Goal: Task Accomplishment & Management: Manage account settings

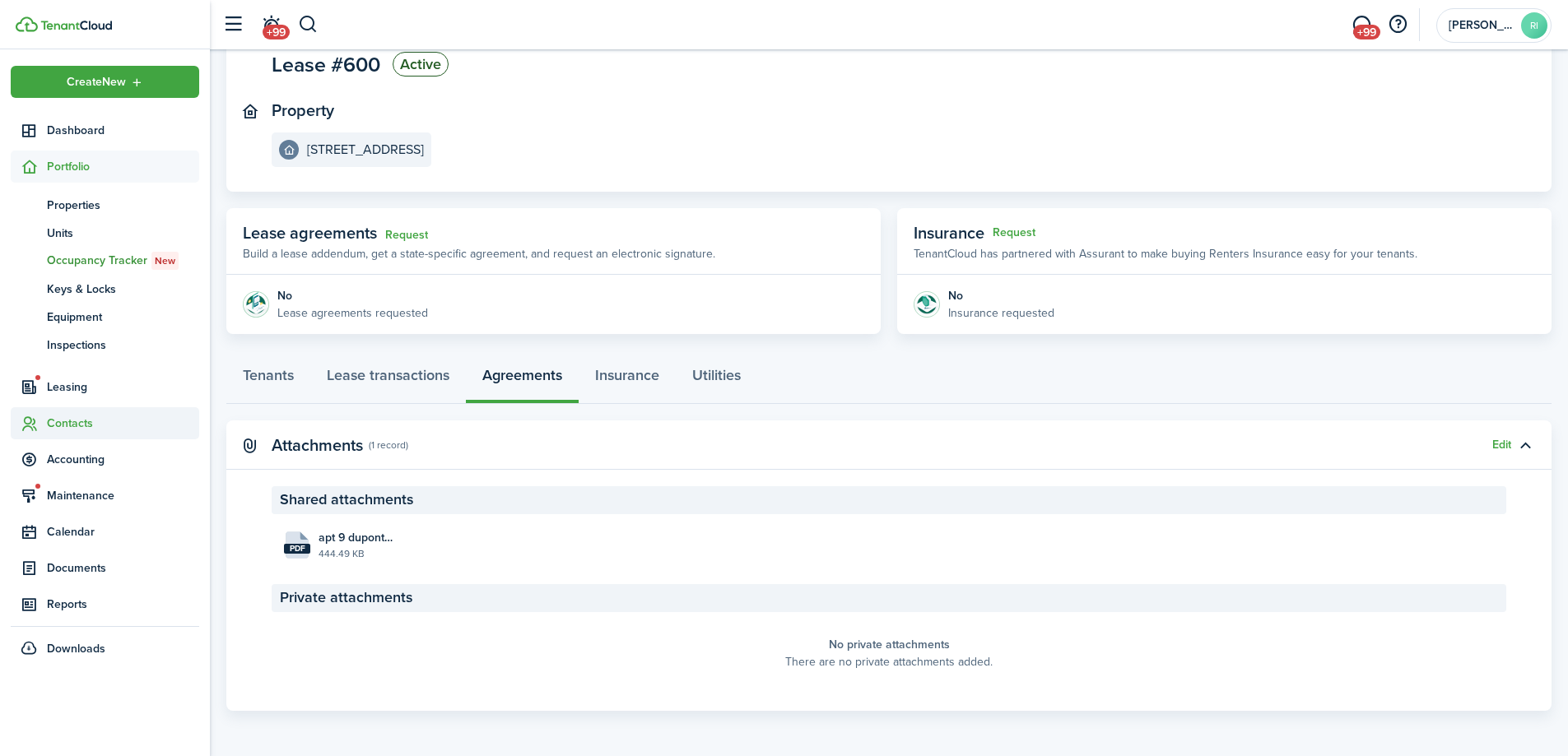
click at [76, 424] on span "Contacts" at bounding box center [122, 423] width 152 height 17
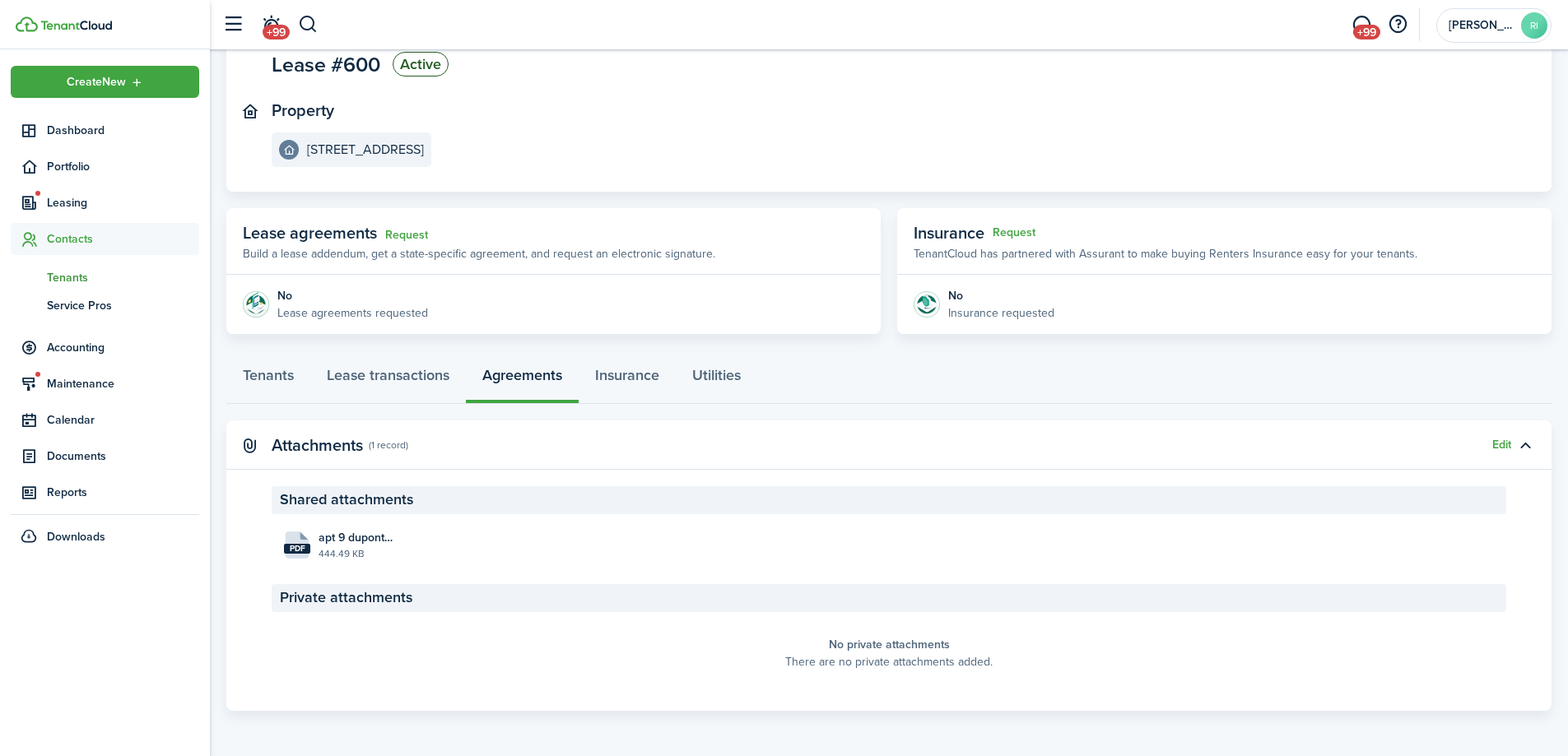
click at [82, 264] on link "tn Tenants" at bounding box center [104, 277] width 188 height 28
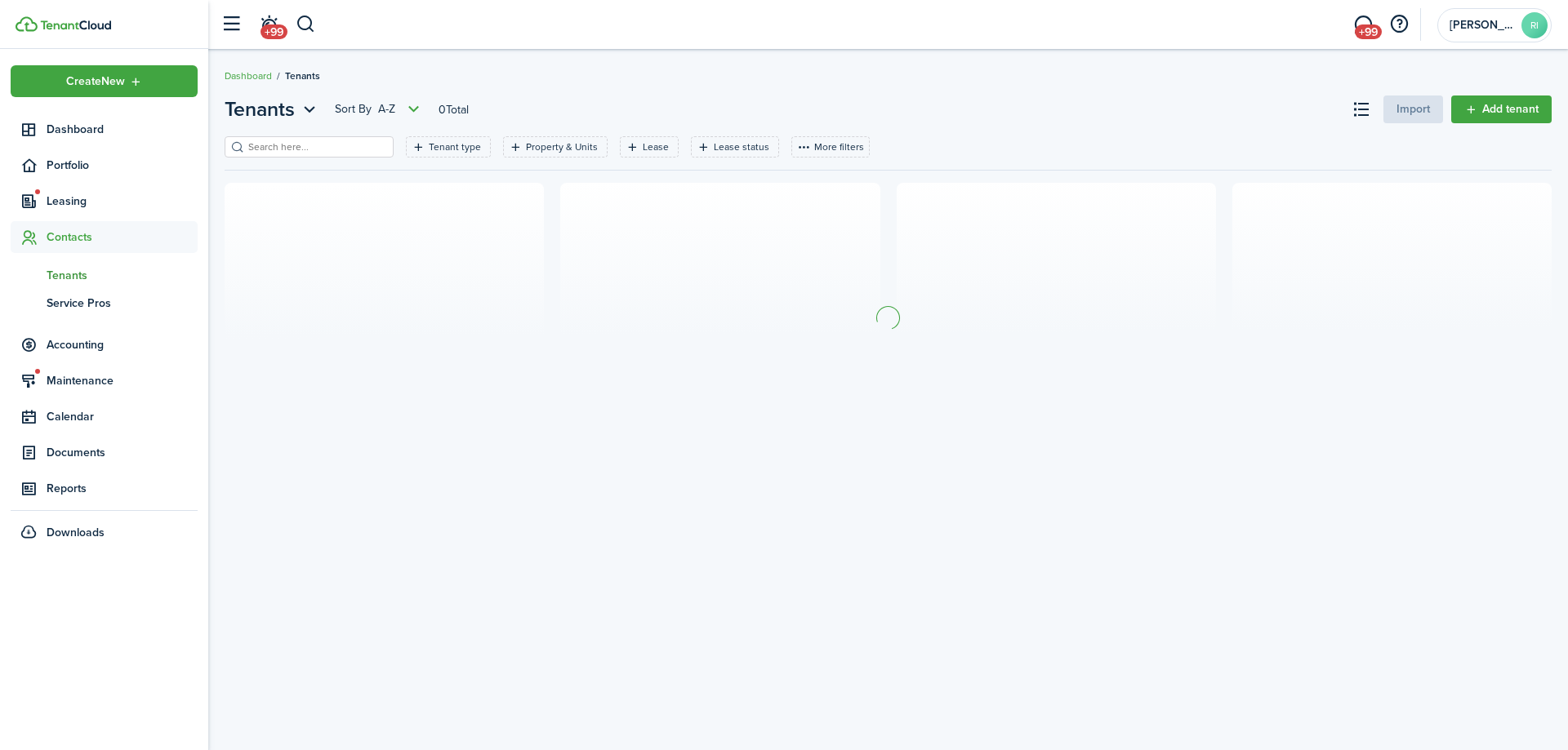
click at [310, 149] on input "search" at bounding box center [315, 146] width 144 height 15
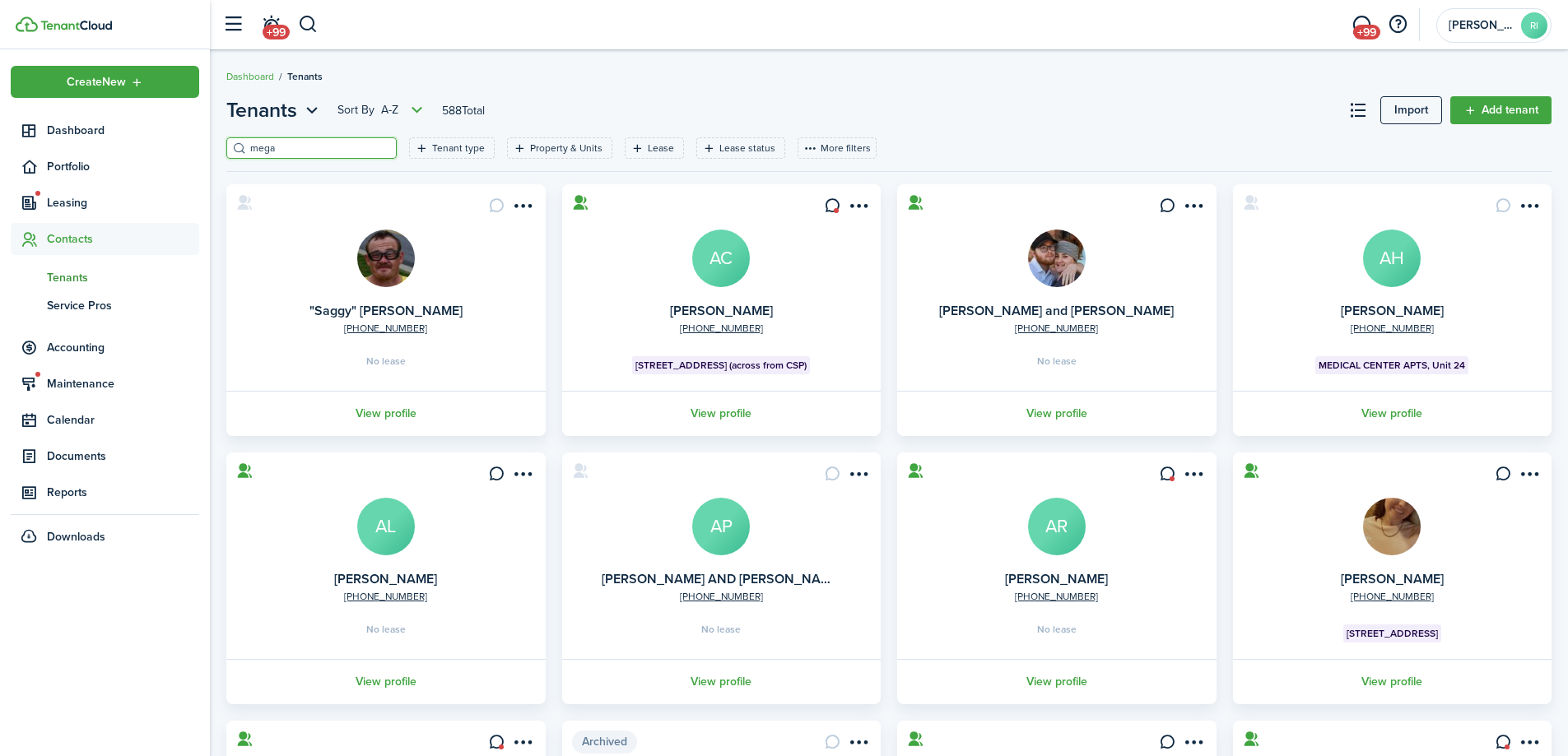
type input "mega"
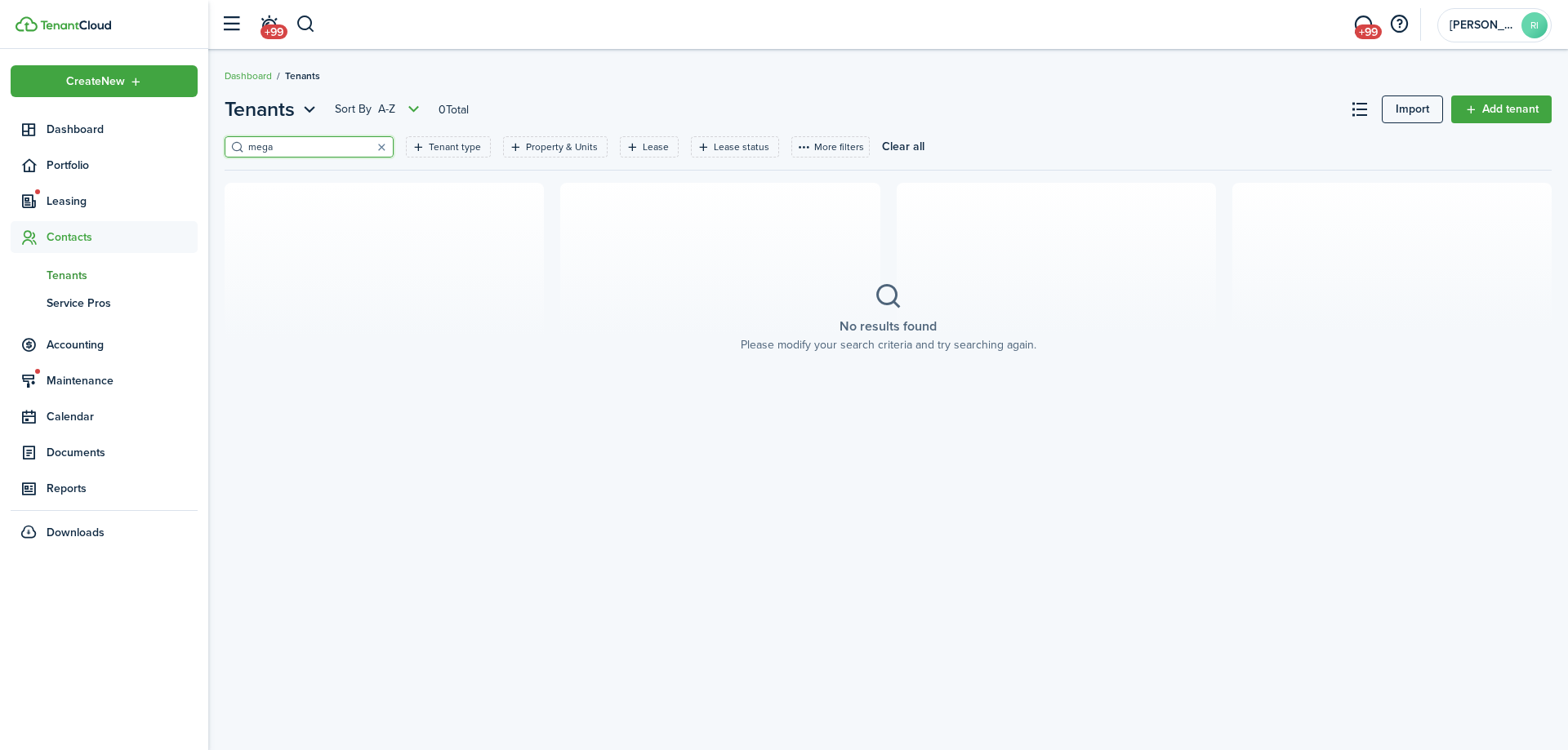
click at [297, 148] on input "mega" at bounding box center [315, 146] width 144 height 15
drag, startPoint x: 296, startPoint y: 147, endPoint x: 223, endPoint y: 139, distance: 73.4
click at [224, 139] on filter-search "mega" at bounding box center [308, 147] width 169 height 21
click at [57, 196] on span "Leasing" at bounding box center [122, 201] width 151 height 17
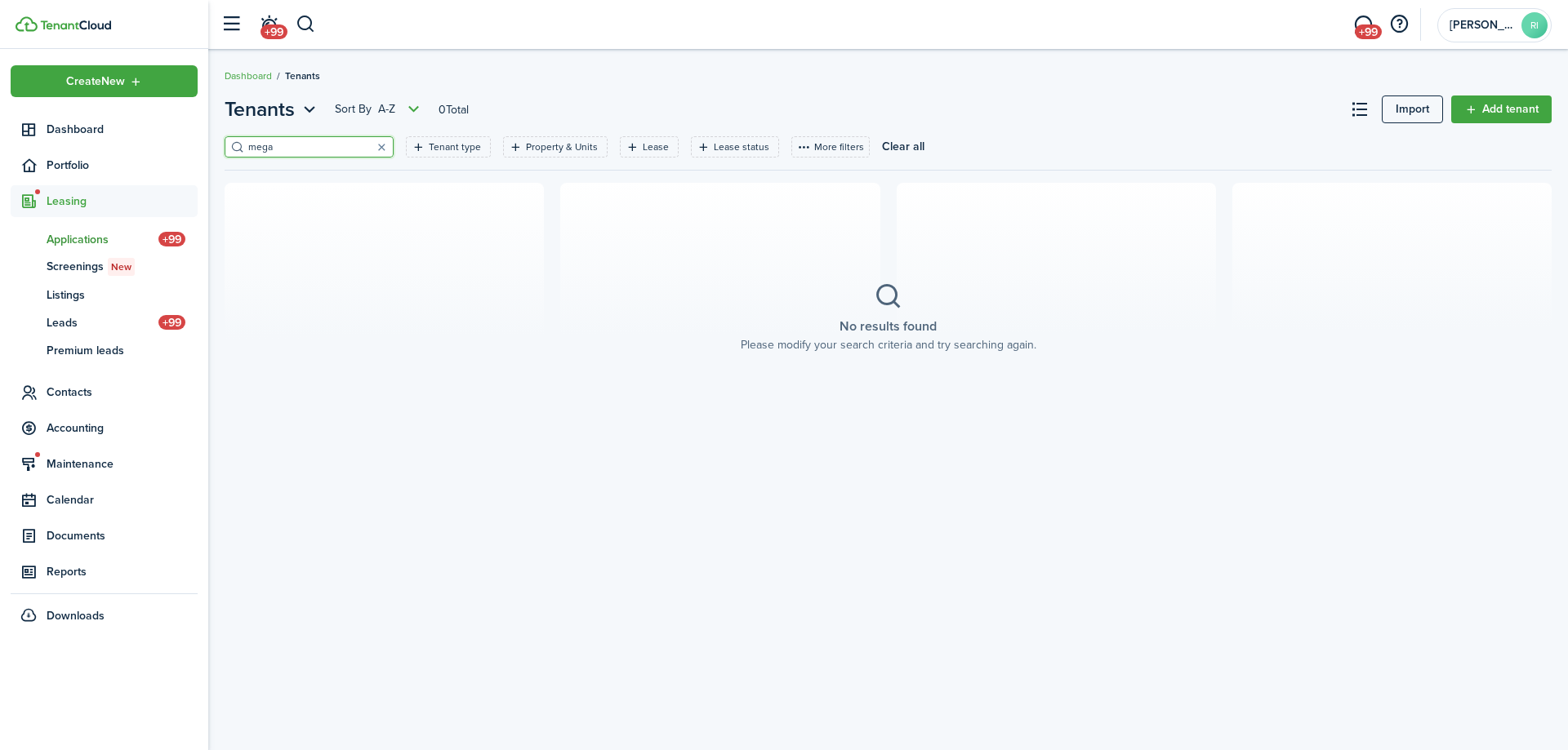
click at [94, 245] on span "Applications" at bounding box center [102, 239] width 112 height 17
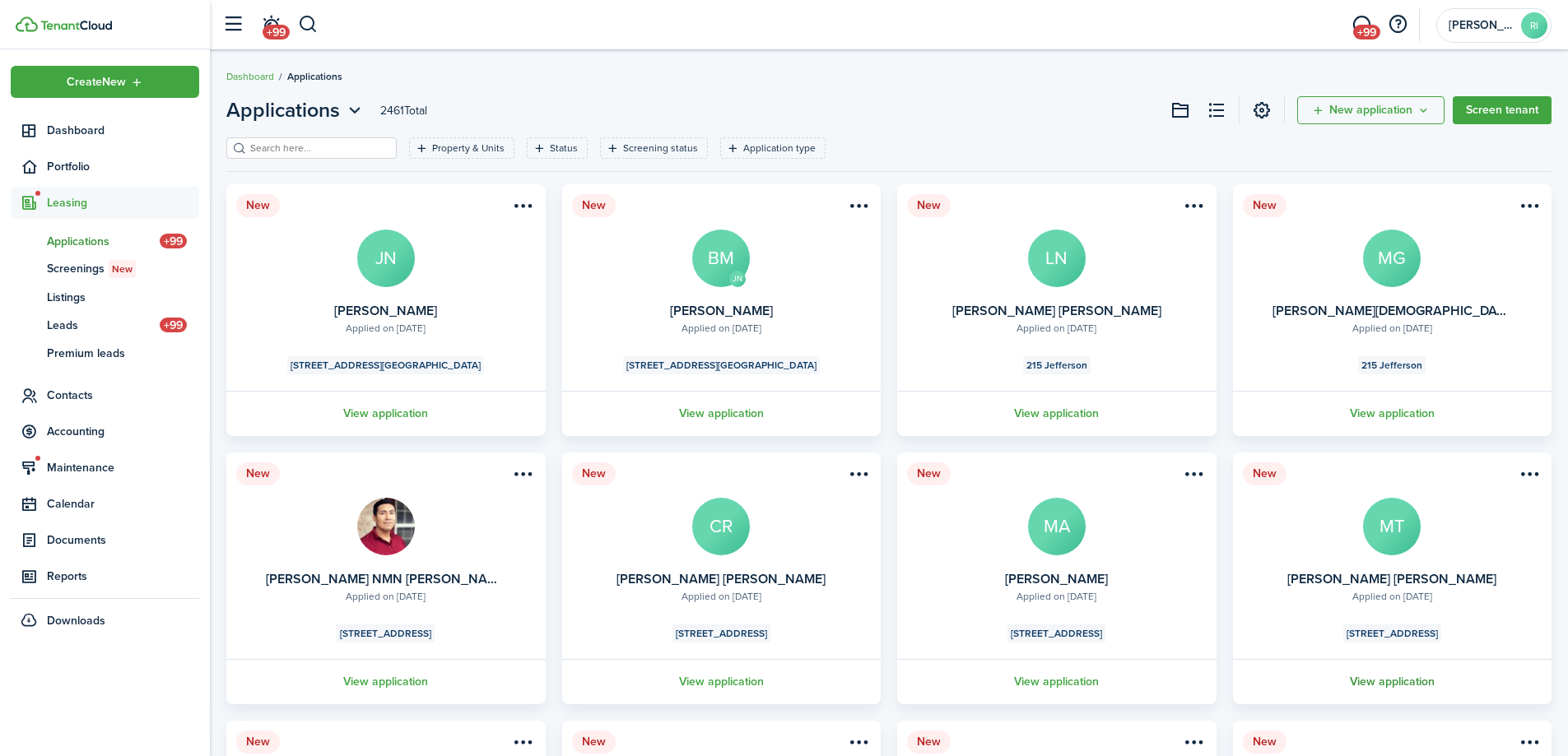
click at [1390, 681] on link "View application" at bounding box center [1392, 681] width 324 height 45
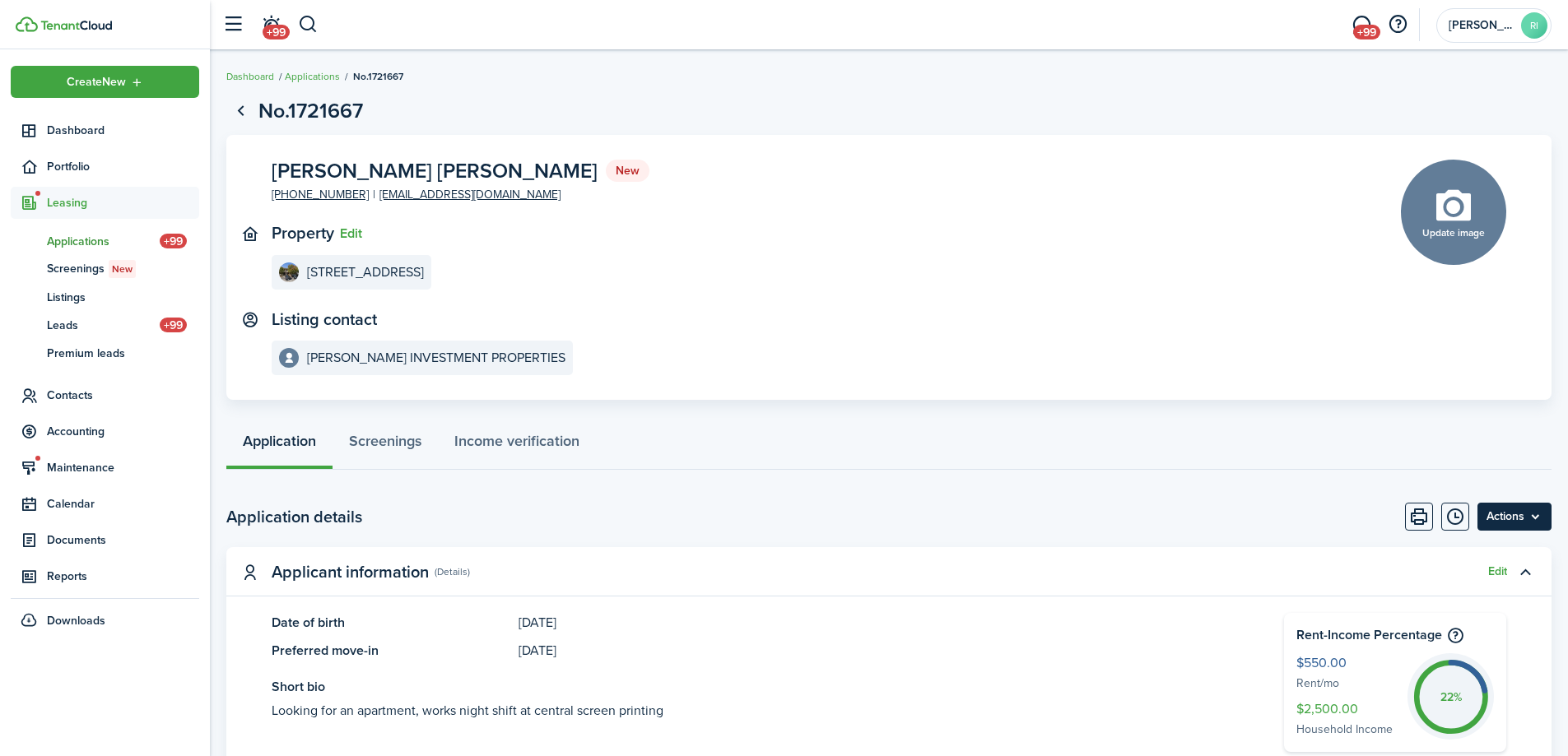
click at [1548, 511] on menu-btn "Actions" at bounding box center [1514, 517] width 74 height 28
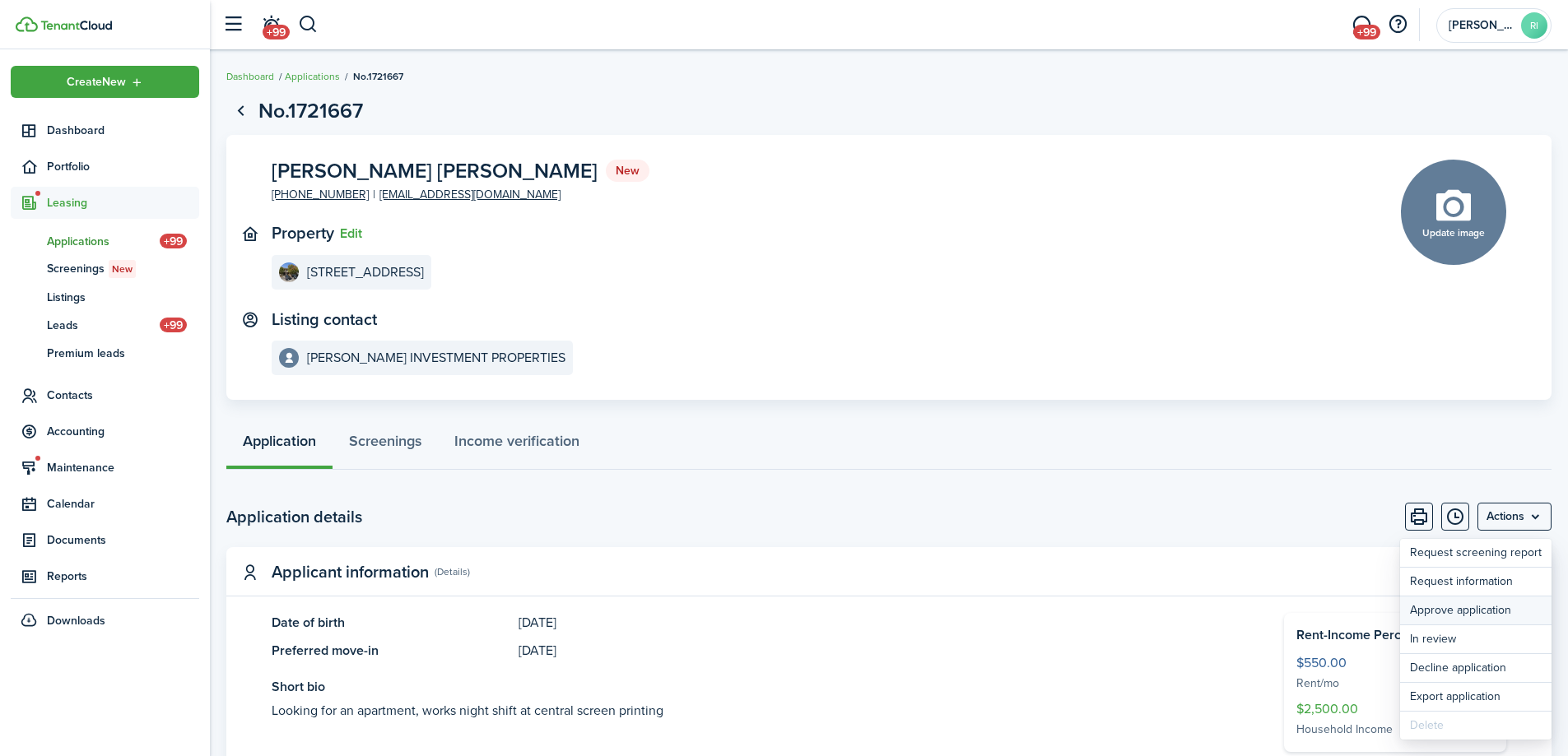
click at [1482, 610] on button "Approve application" at bounding box center [1475, 610] width 151 height 28
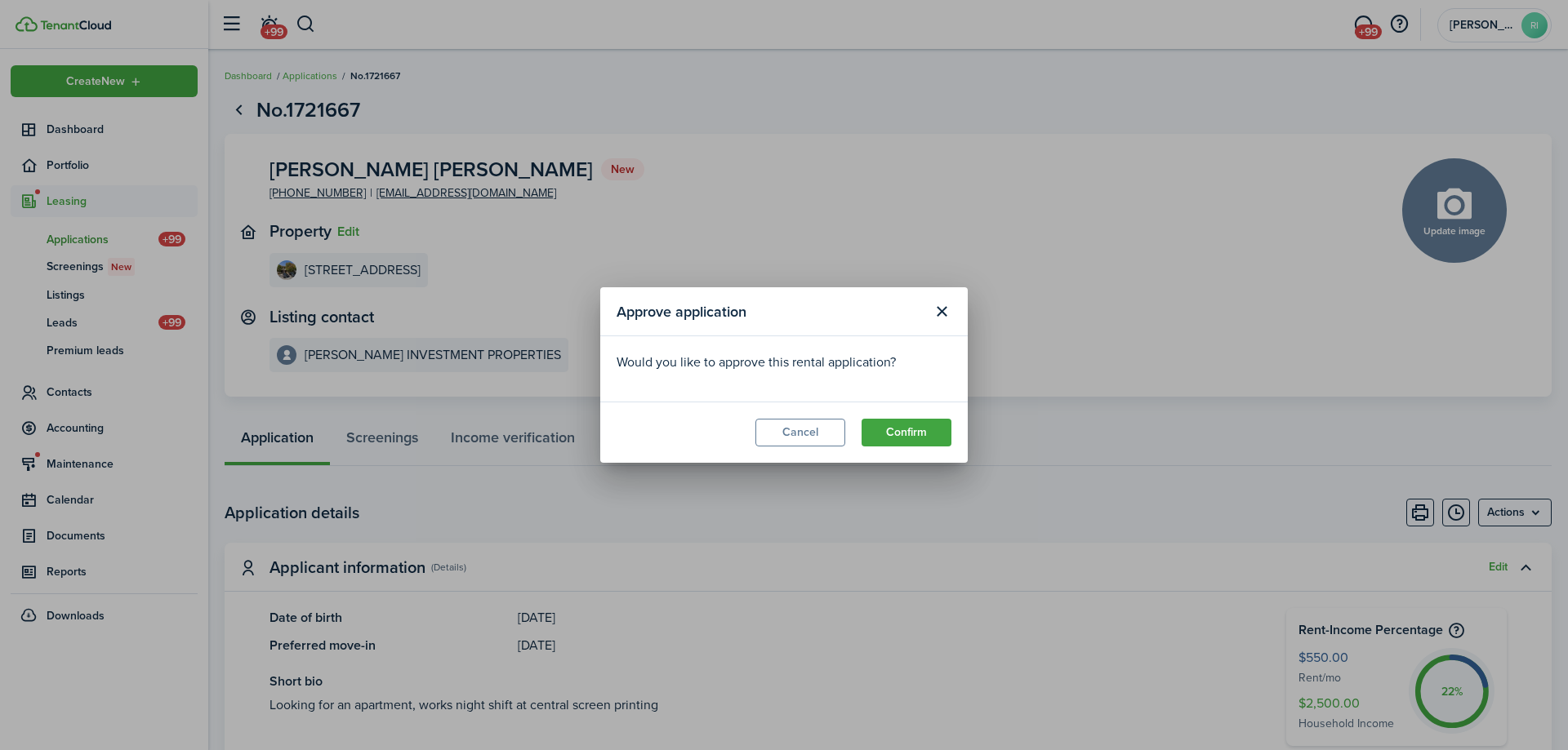
click at [920, 414] on modal-footer "Cancel Confirm" at bounding box center [784, 432] width 367 height 62
click at [920, 433] on button "Confirm" at bounding box center [907, 432] width 90 height 28
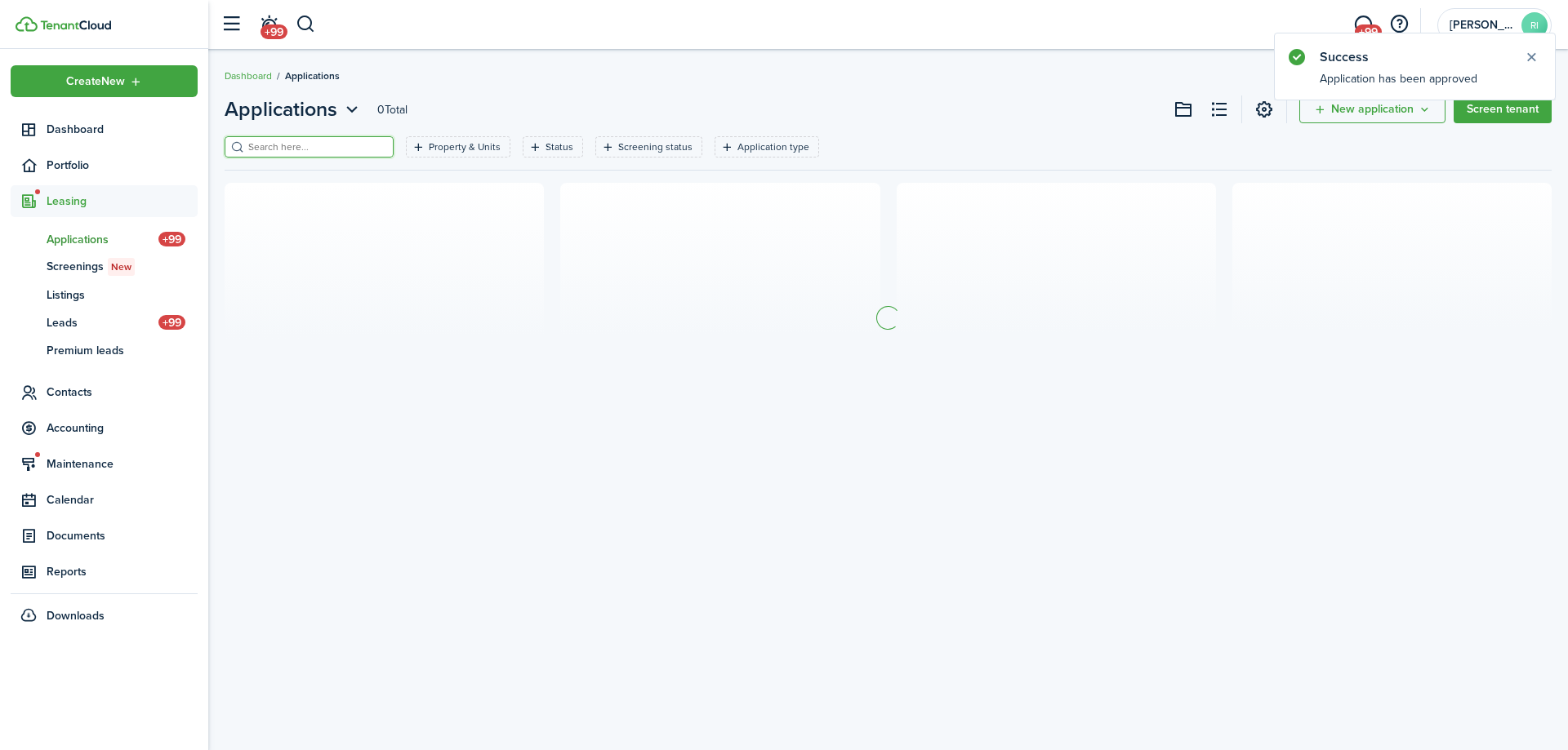
click at [321, 146] on input "search" at bounding box center [315, 146] width 144 height 15
type input "[PERSON_NAME]"
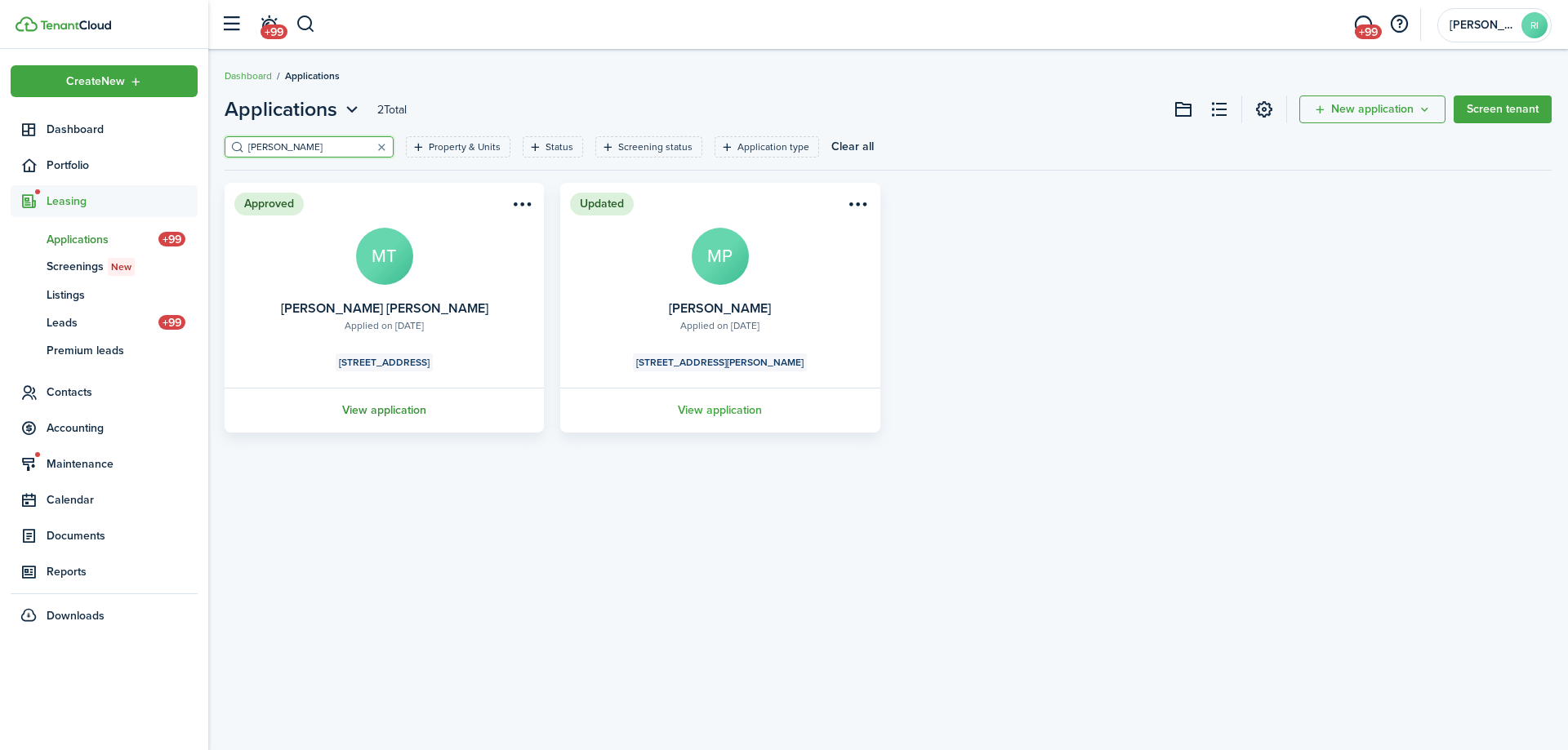
click at [415, 412] on link "View application" at bounding box center [384, 410] width 324 height 45
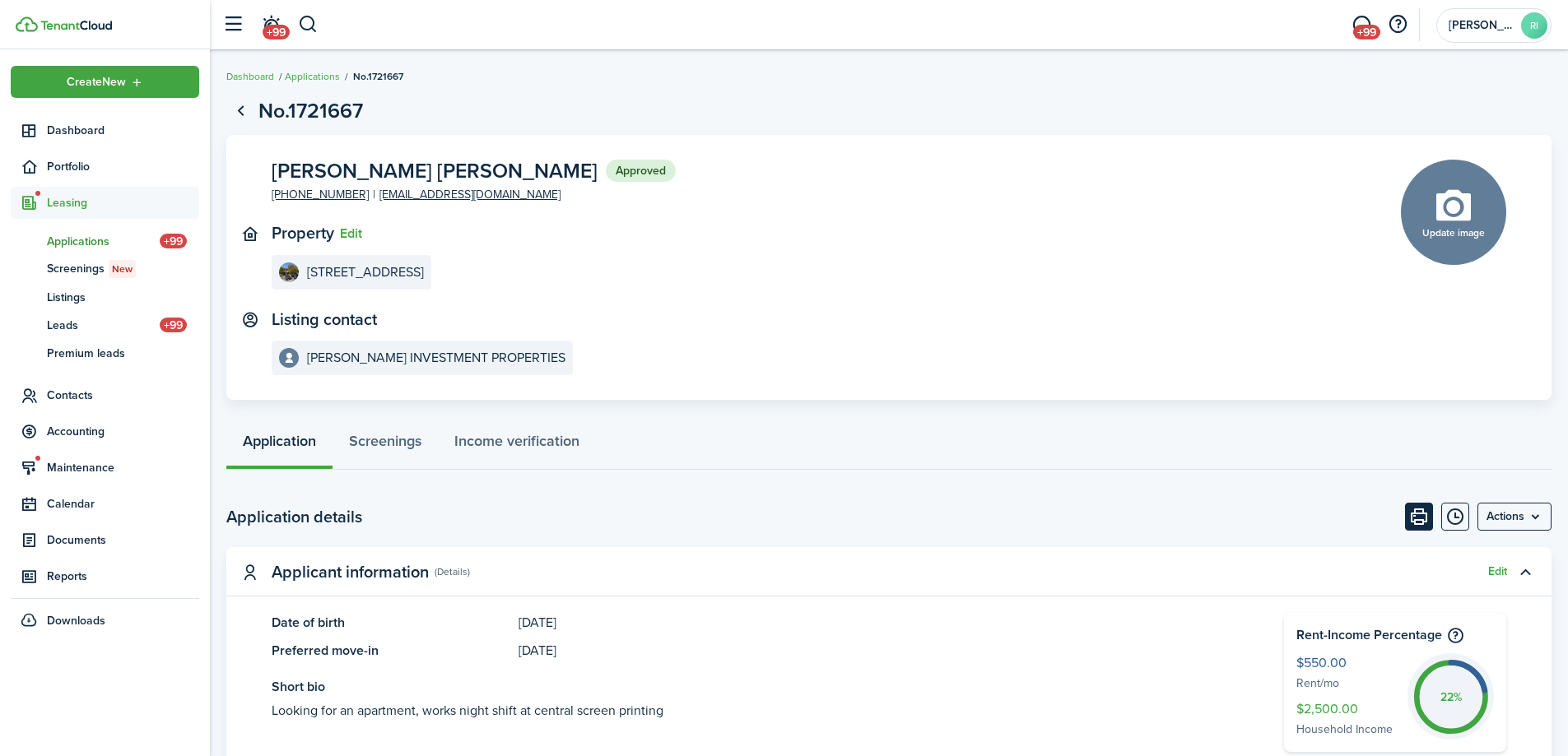
click at [1424, 518] on button "Print" at bounding box center [1419, 517] width 28 height 28
click at [1383, 163] on panel-main-wrapper "[PERSON_NAME] [PERSON_NAME] Approved [PHONE_NUMBER] [EMAIL_ADDRESS][DOMAIN_NAME…" at bounding box center [888, 267] width 1234 height 216
click at [68, 161] on span "Portfolio" at bounding box center [122, 166] width 152 height 17
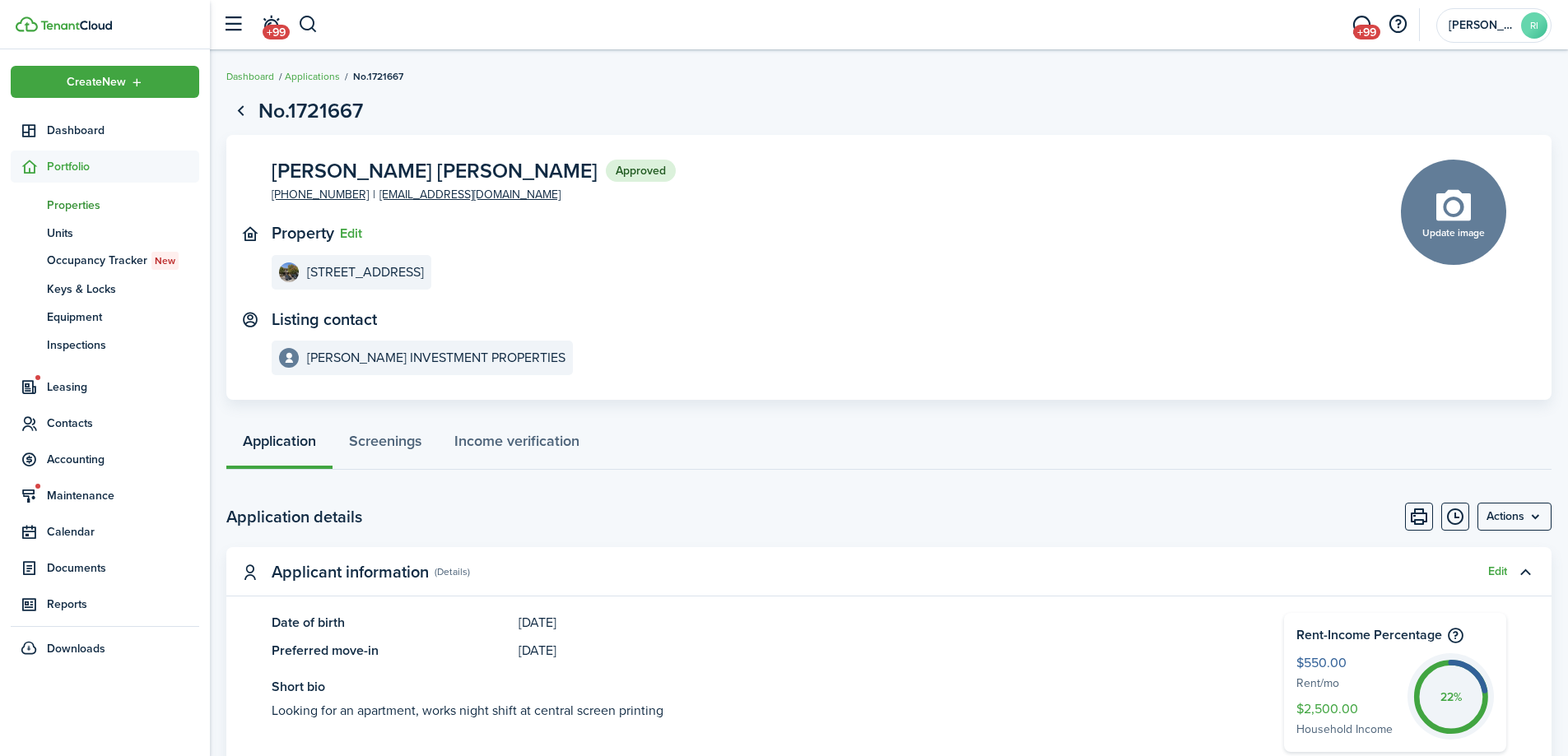
click at [71, 197] on span "Properties" at bounding box center [122, 205] width 152 height 17
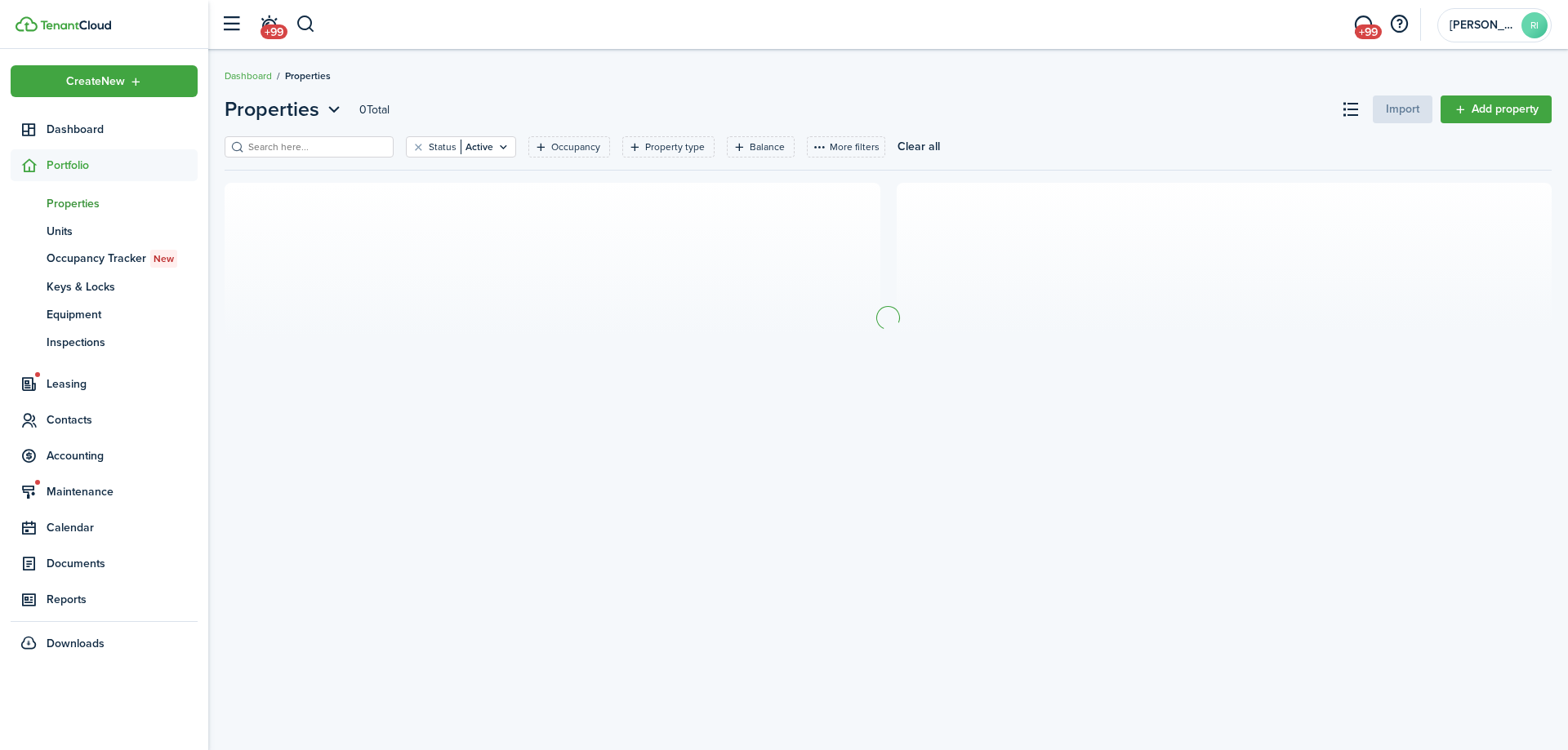
click at [265, 147] on input "search" at bounding box center [315, 146] width 144 height 15
type input "[PERSON_NAME]"
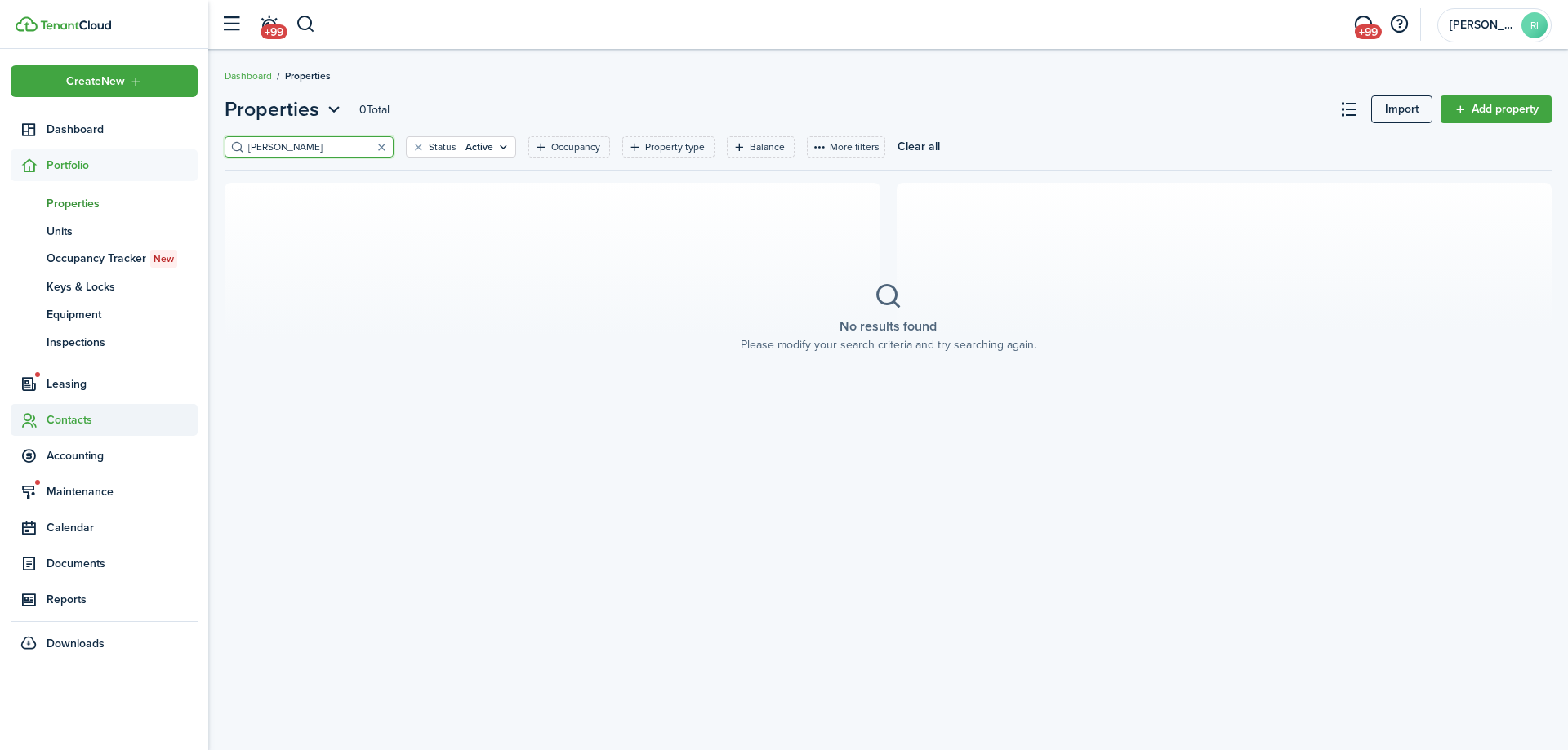
click at [76, 425] on span "Contacts" at bounding box center [122, 420] width 151 height 17
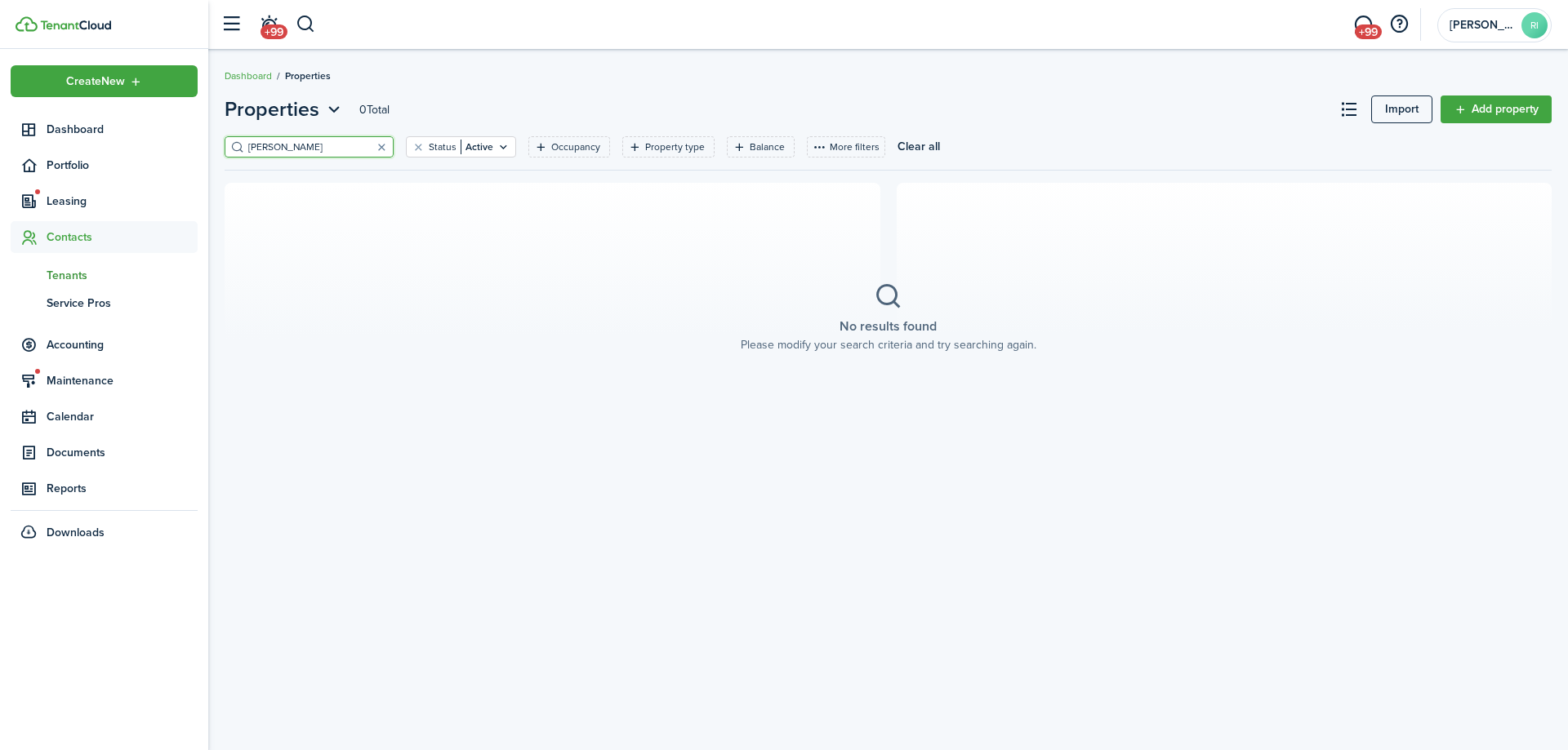
click at [71, 271] on span "Tenants" at bounding box center [122, 275] width 151 height 17
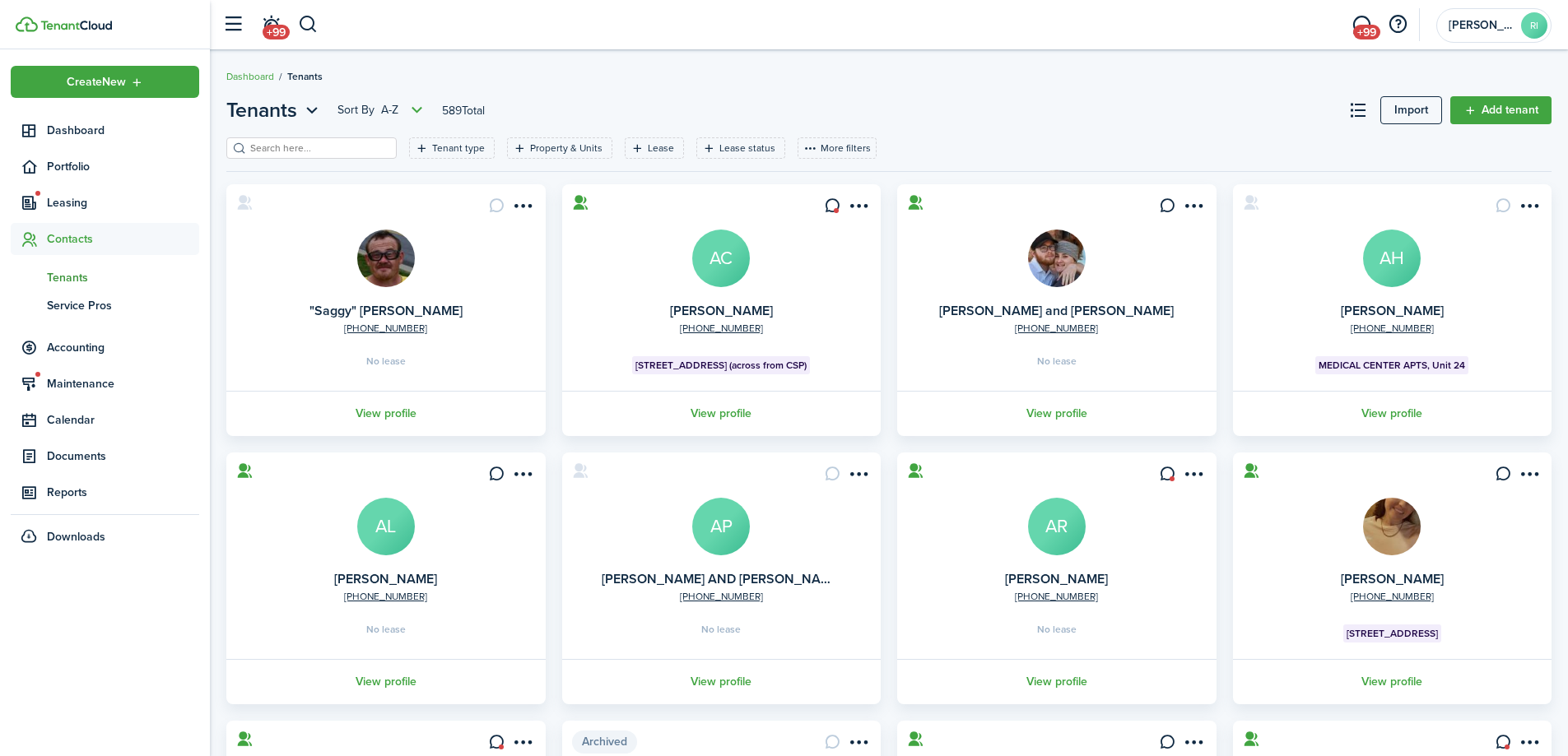
click at [313, 142] on input "search" at bounding box center [318, 148] width 145 height 15
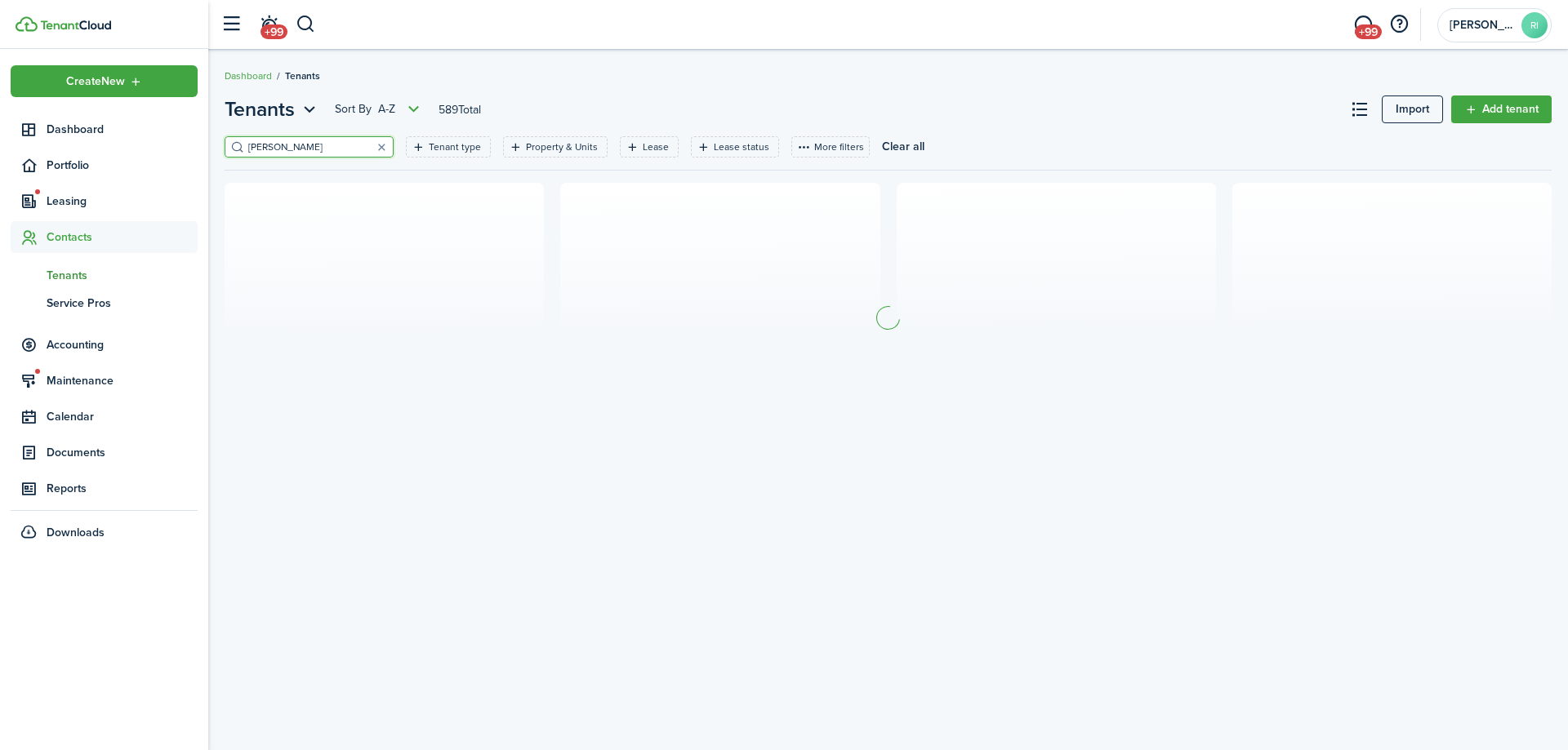
type input "[PERSON_NAME]"
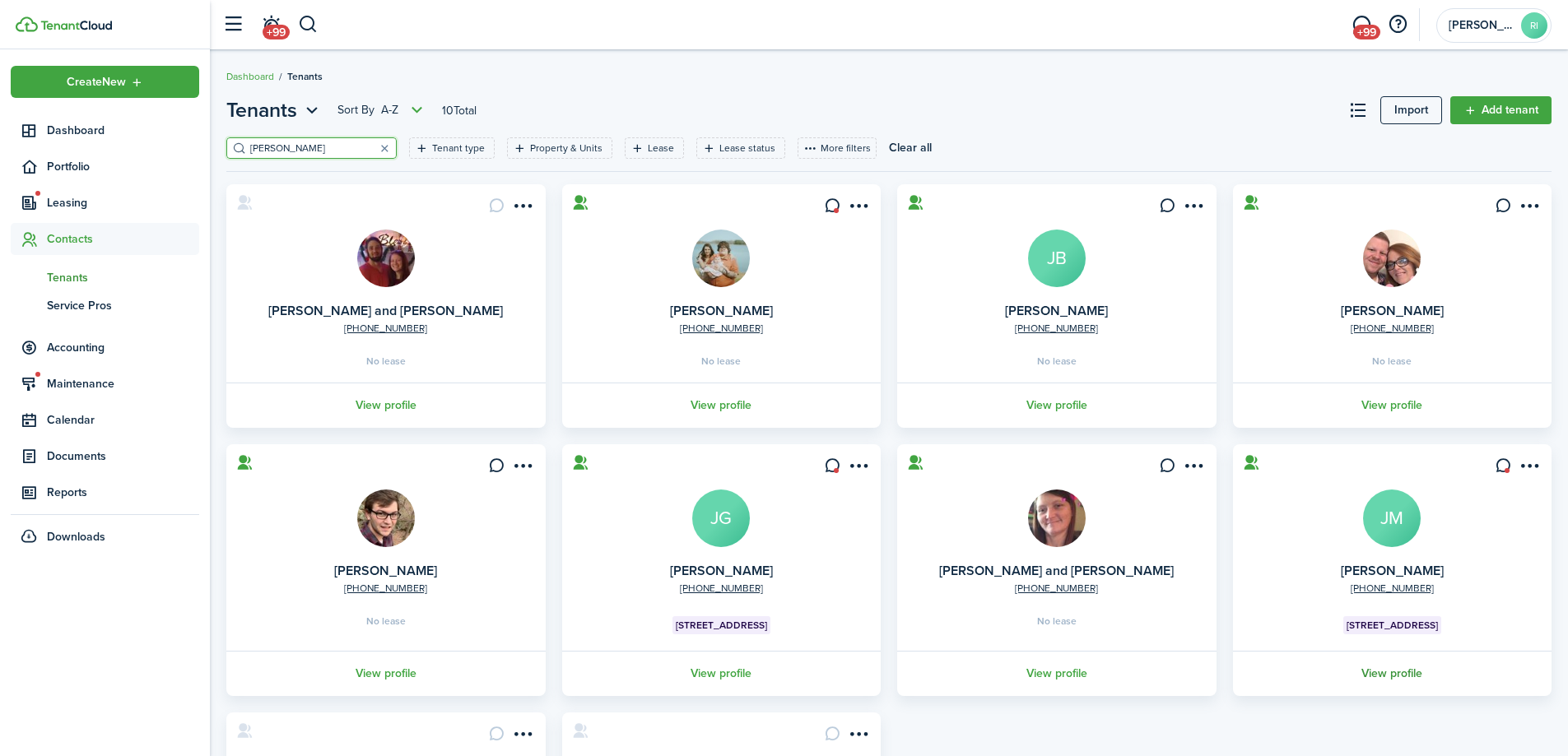
click at [1365, 668] on link "View profile" at bounding box center [1392, 673] width 324 height 45
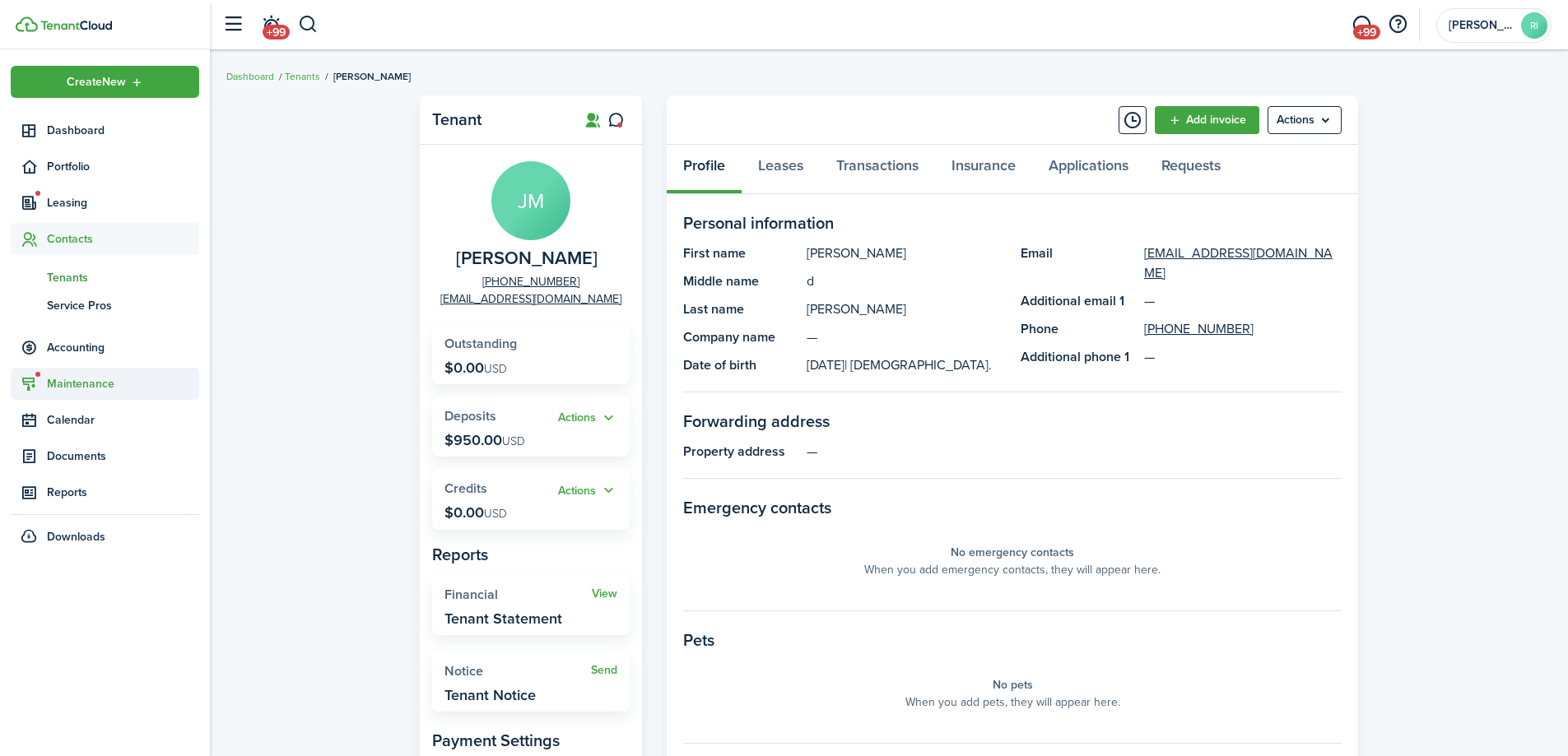
click at [90, 383] on span "Maintenance" at bounding box center [122, 383] width 152 height 17
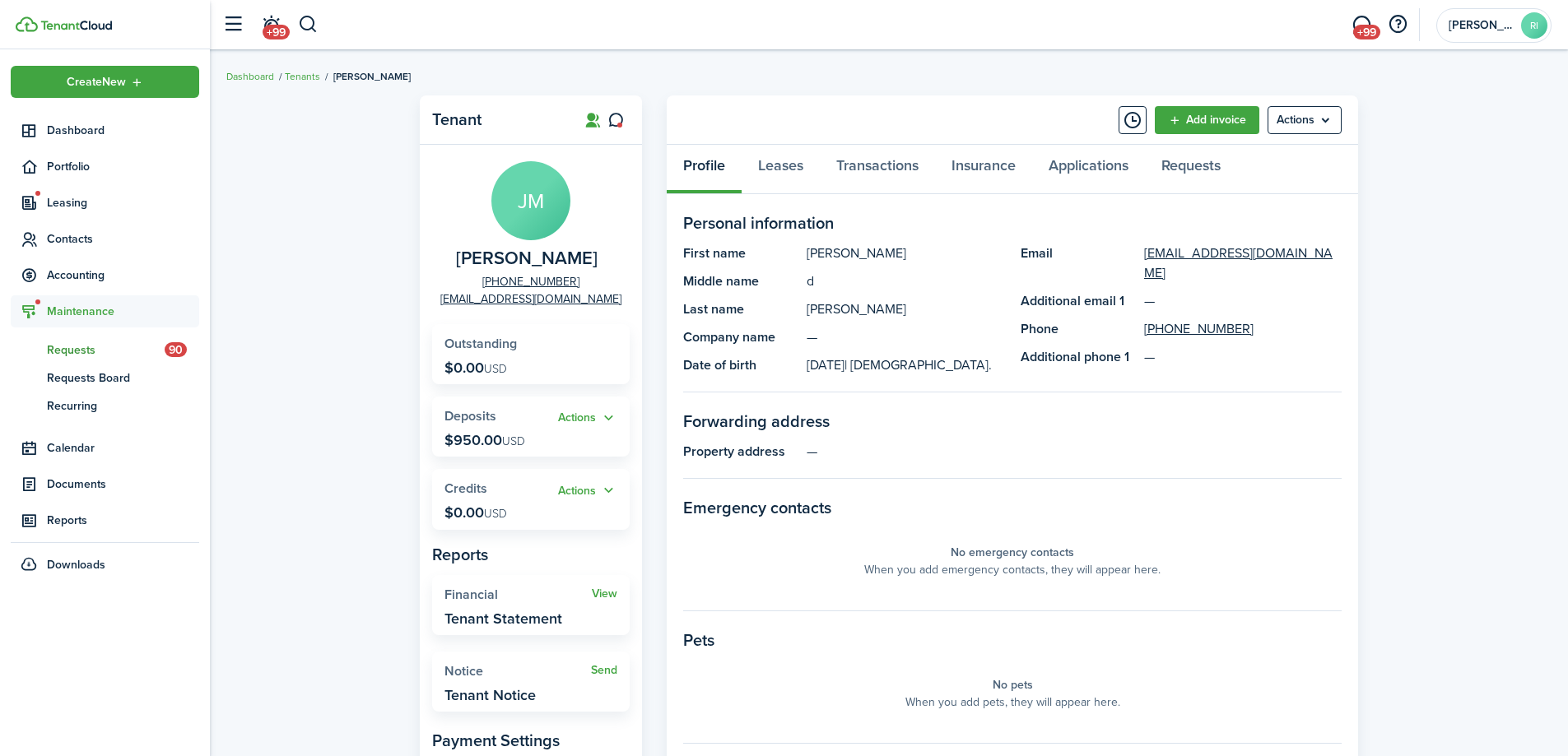
click at [84, 350] on span "Requests" at bounding box center [105, 349] width 118 height 17
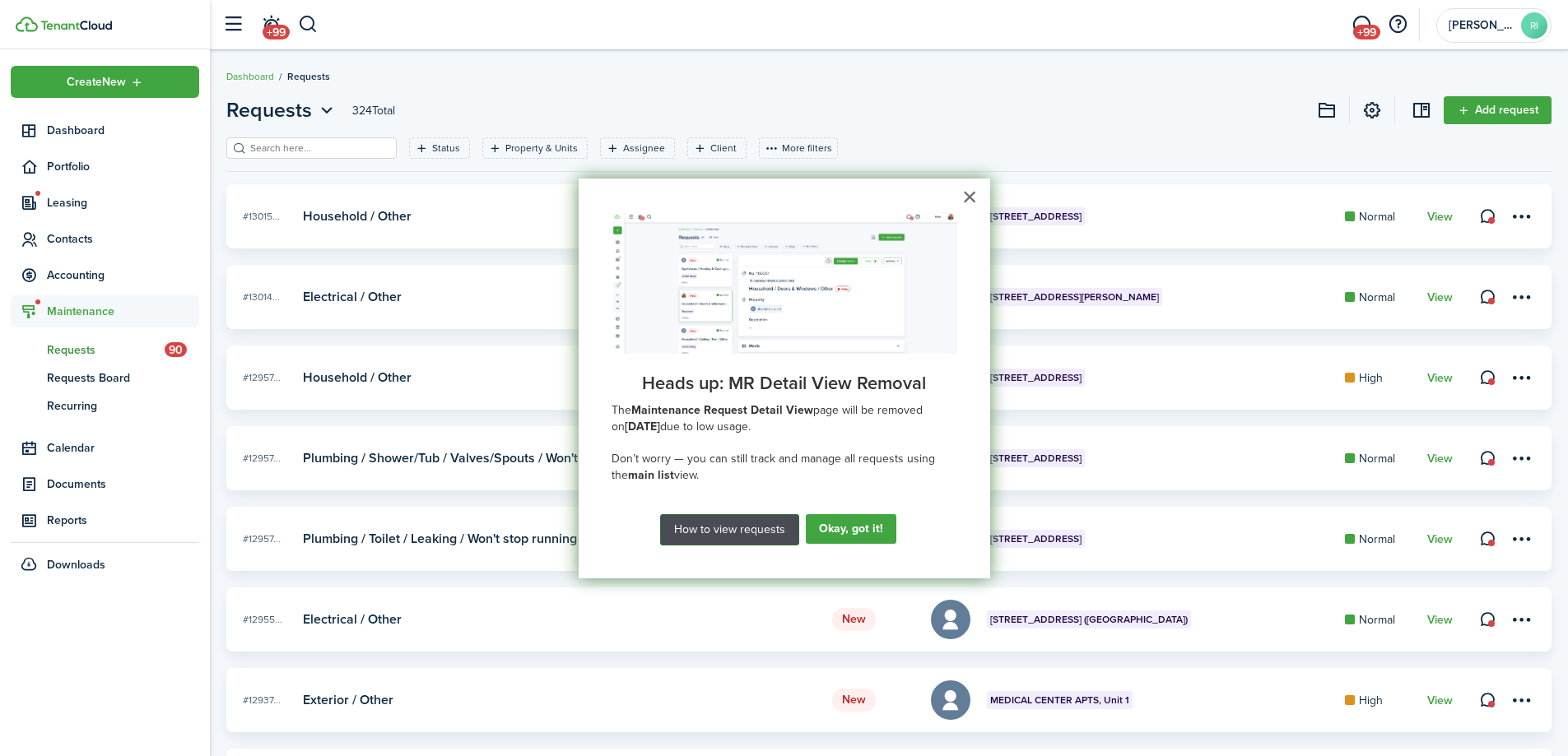
click at [743, 527] on button "How to view requests" at bounding box center [729, 529] width 140 height 32
click at [874, 516] on button "Okay, got it!" at bounding box center [853, 528] width 86 height 30
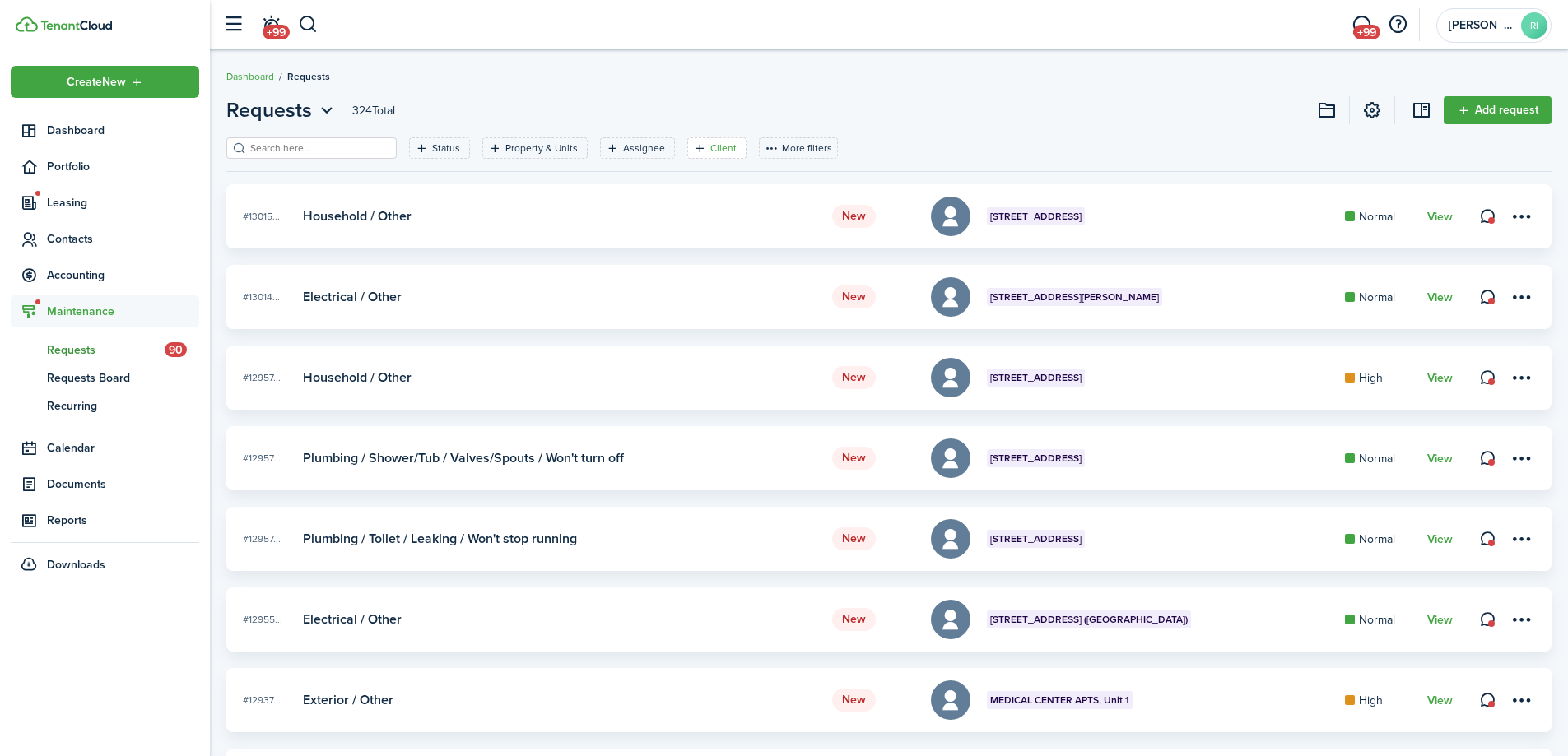
click at [693, 146] on icon "Open filter" at bounding box center [700, 148] width 14 height 14
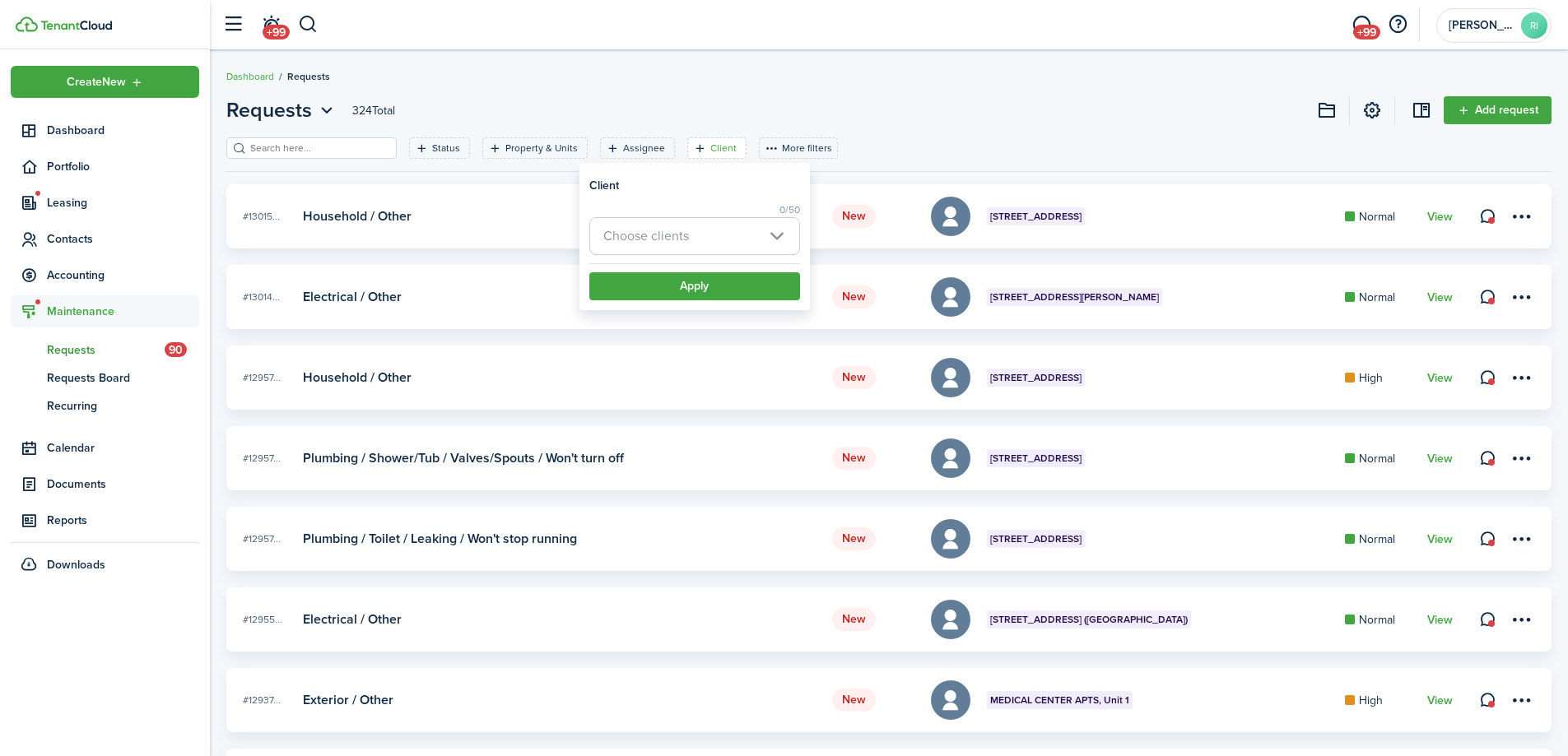
click at [660, 229] on span "Choose clients" at bounding box center [645, 235] width 86 height 19
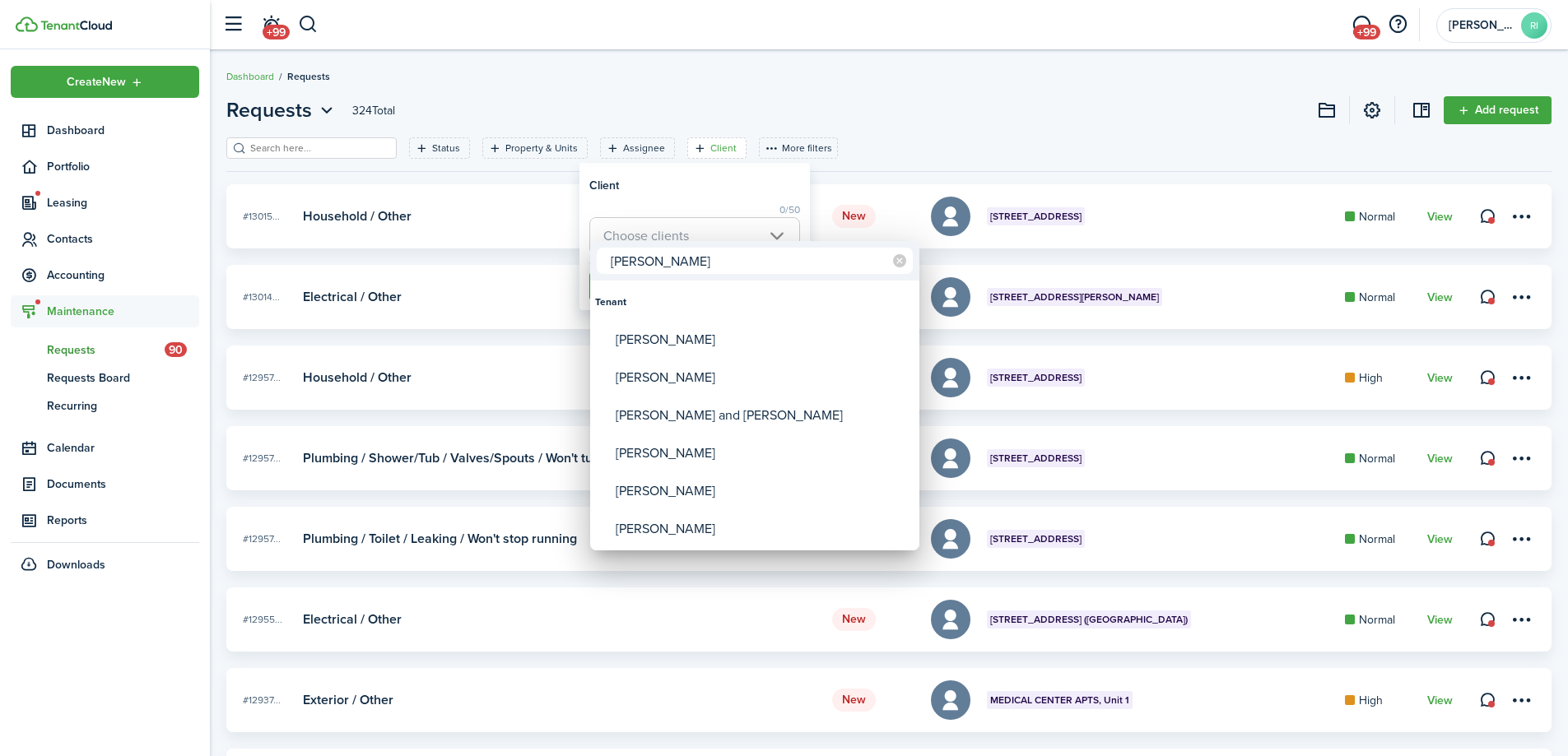
type input "[PERSON_NAME]"
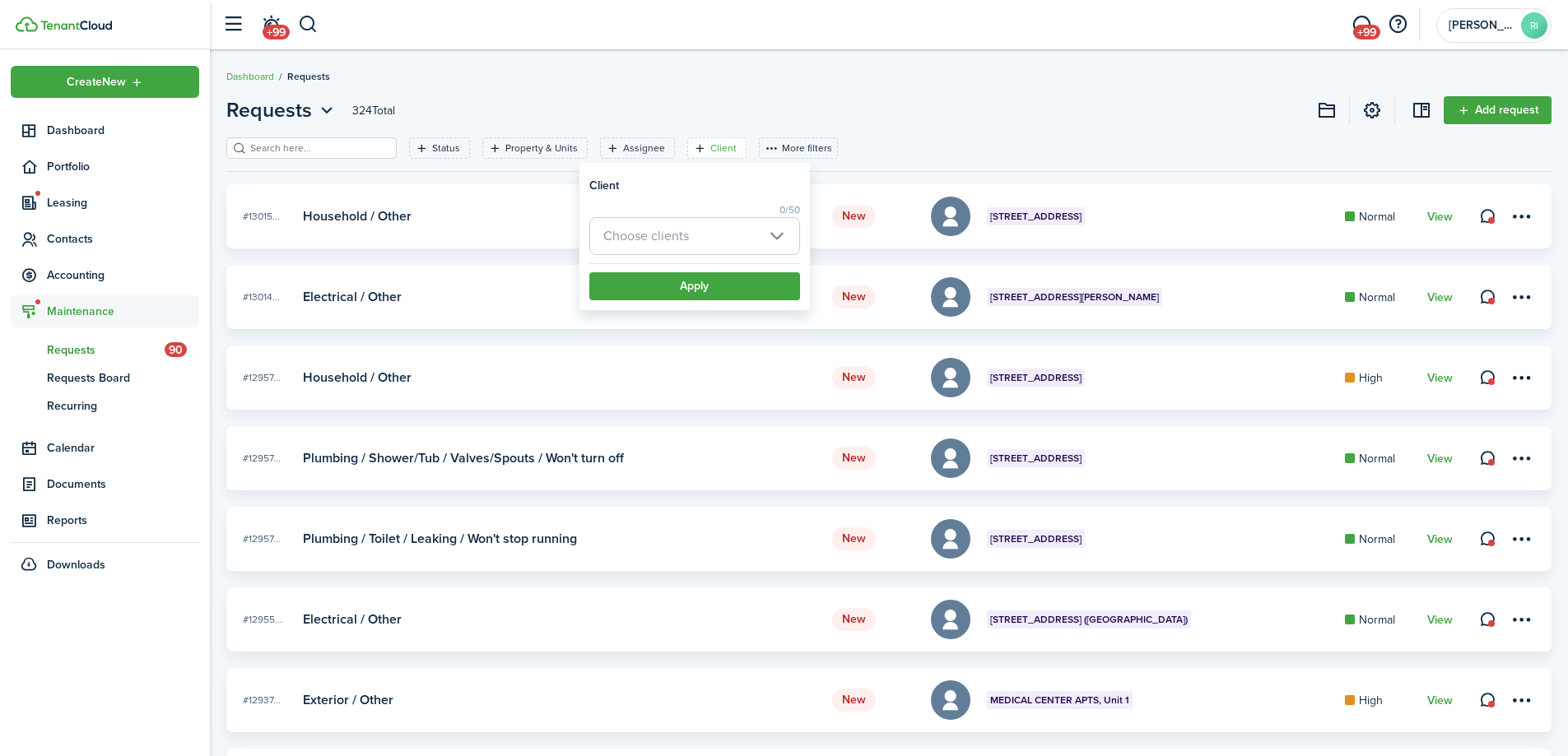
click at [651, 244] on span "Choose clients" at bounding box center [645, 235] width 86 height 19
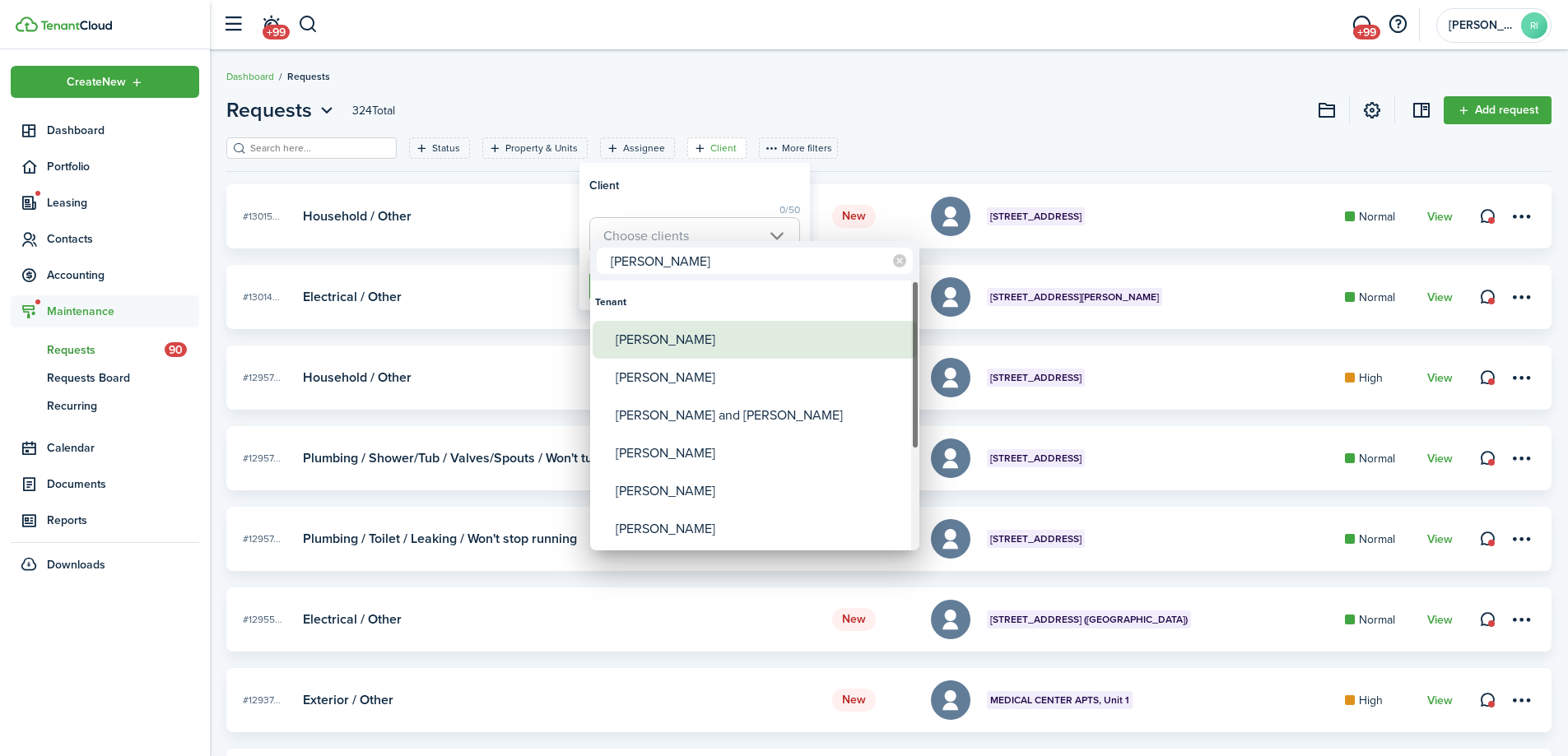
type input "[PERSON_NAME]"
click at [698, 335] on div "[PERSON_NAME]" at bounding box center [761, 340] width 292 height 38
type input "[PERSON_NAME]"
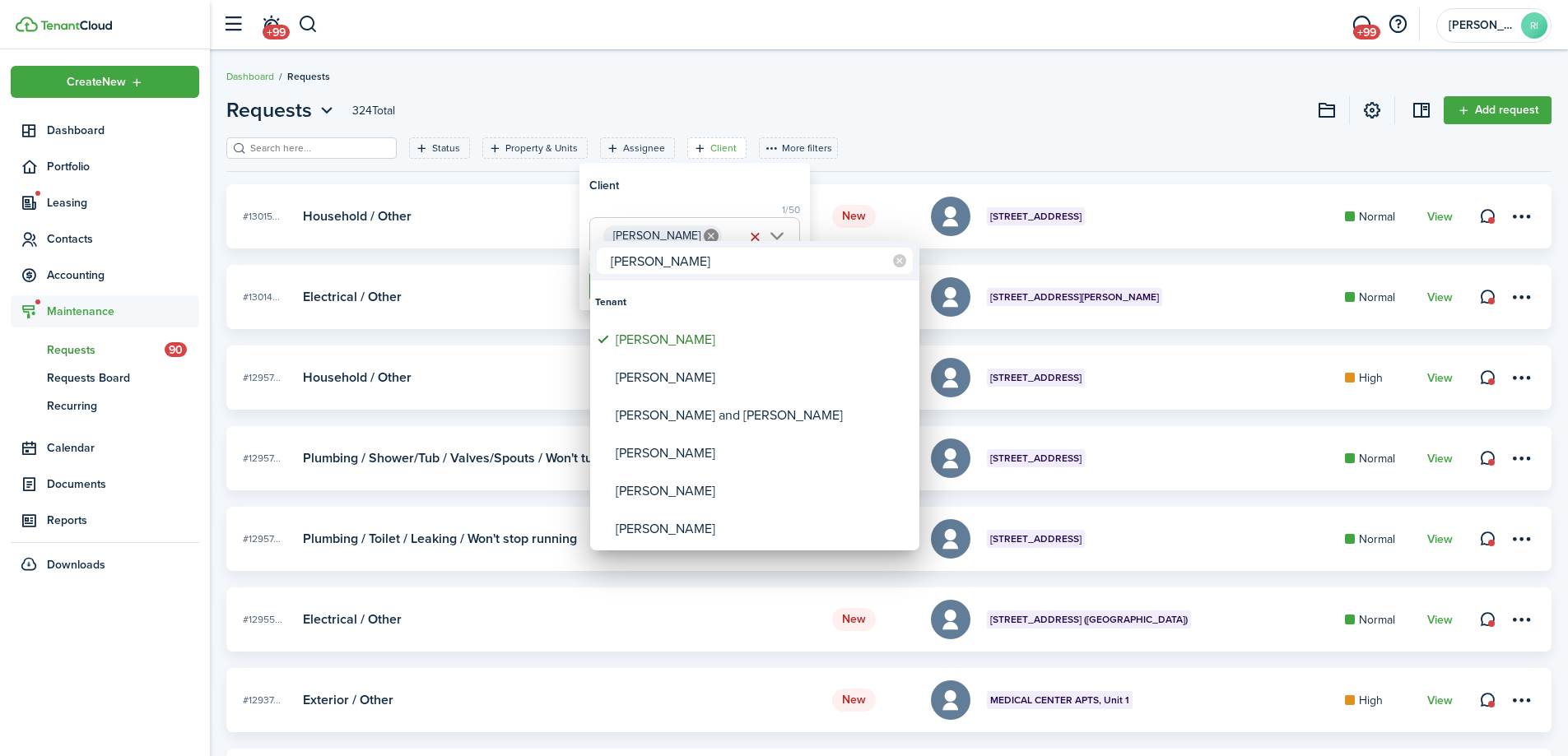
click at [749, 194] on div at bounding box center [784, 378] width 1831 height 1020
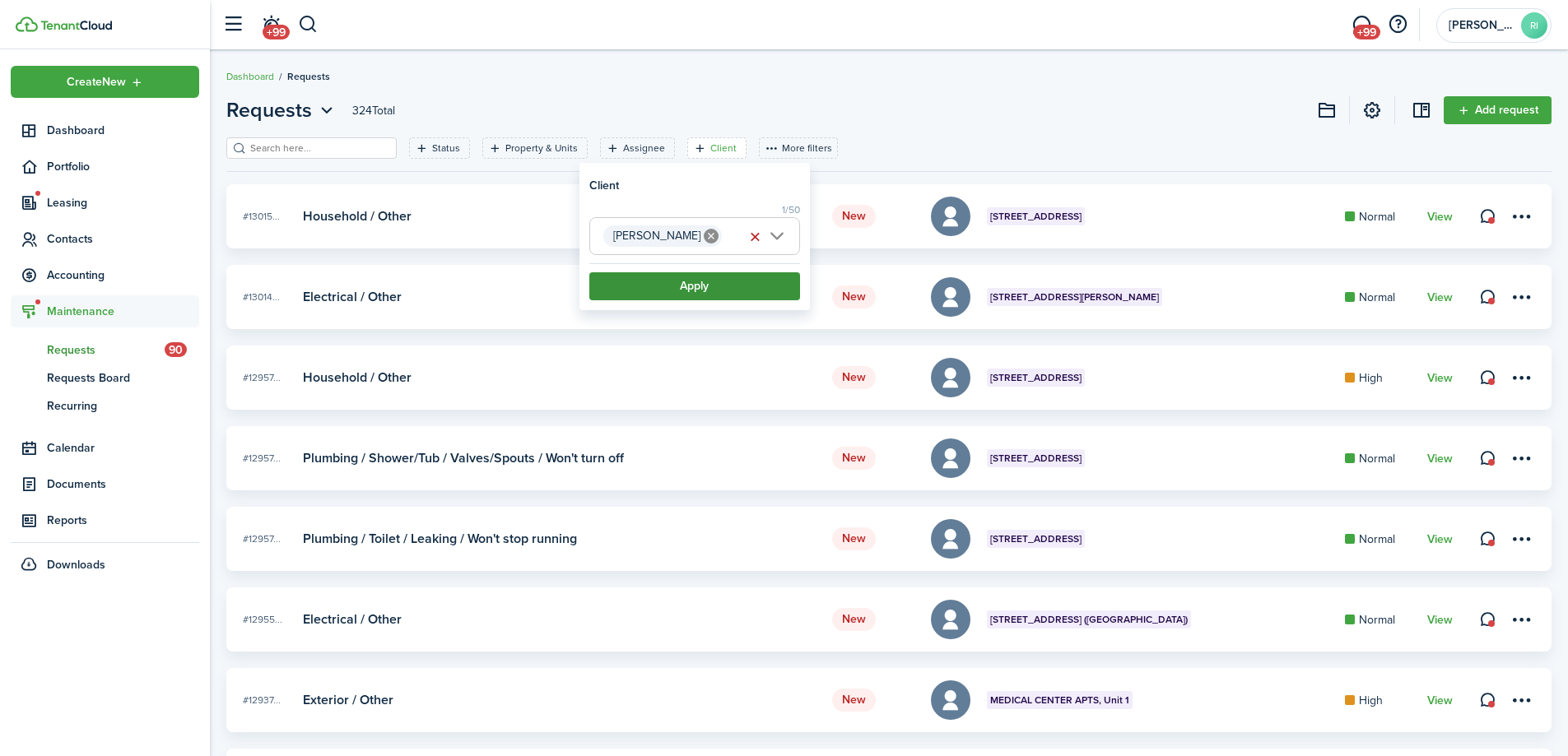
click at [726, 289] on button "Apply" at bounding box center [695, 286] width 211 height 28
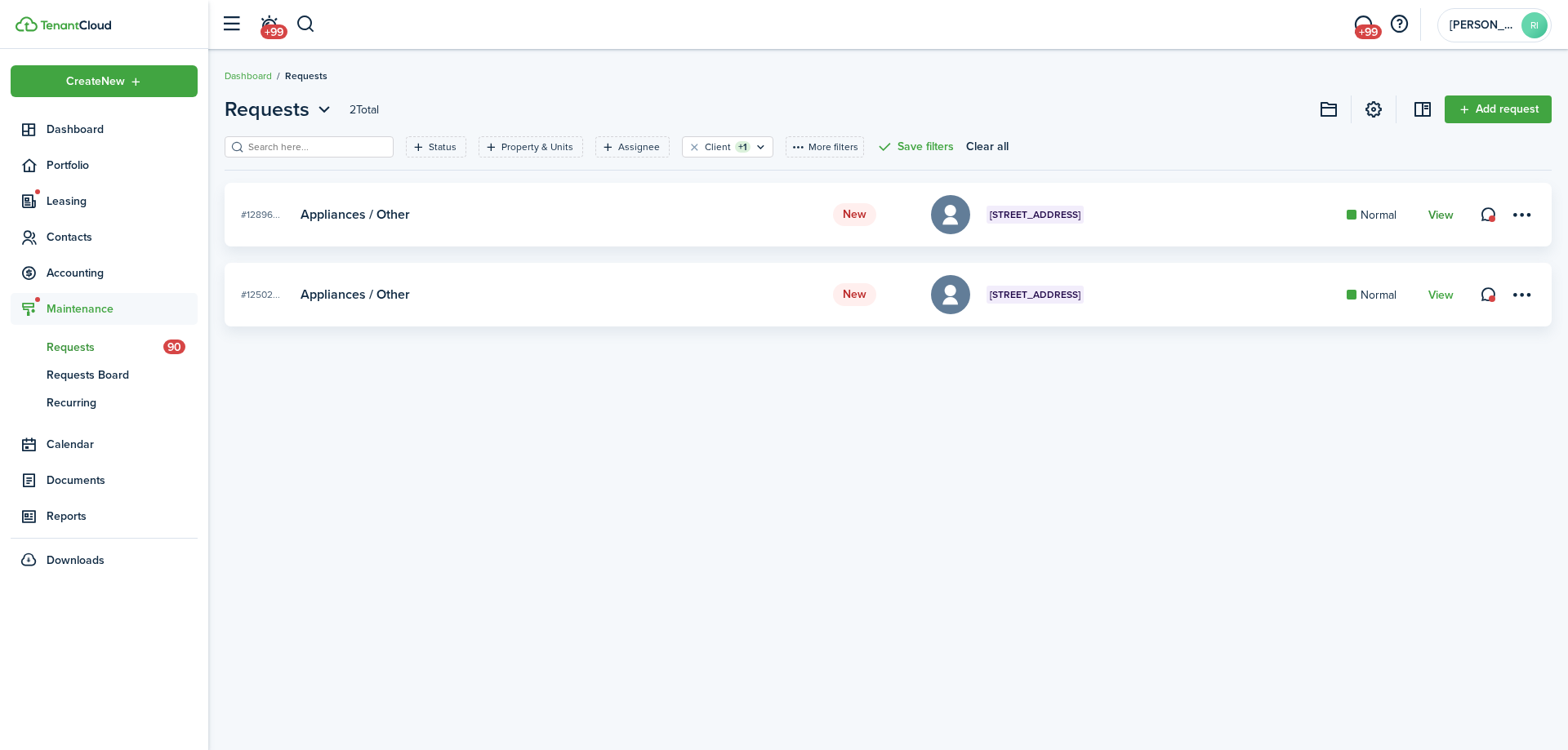
click at [1451, 215] on link "View" at bounding box center [1441, 215] width 25 height 13
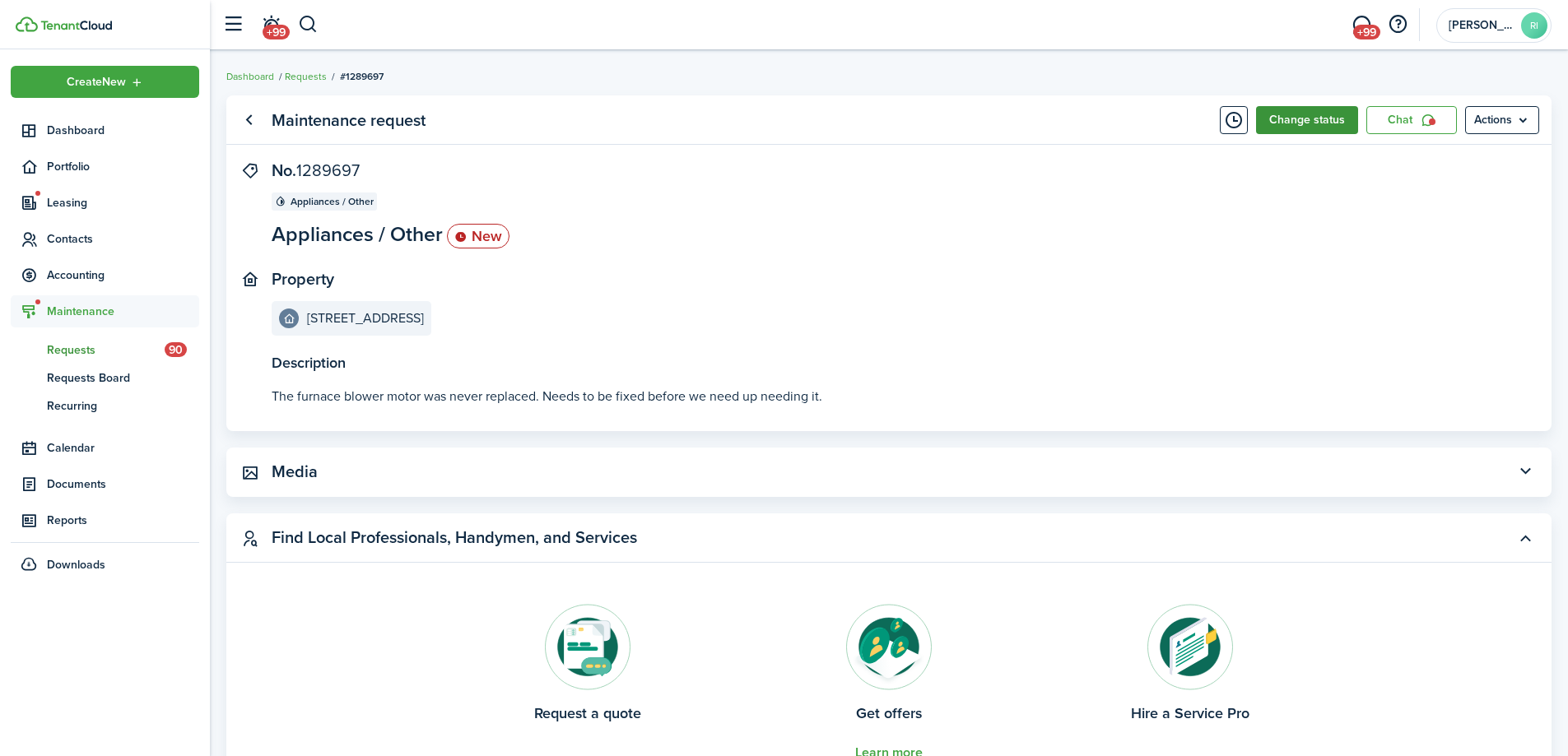
click at [1306, 119] on button "Change status" at bounding box center [1306, 120] width 102 height 28
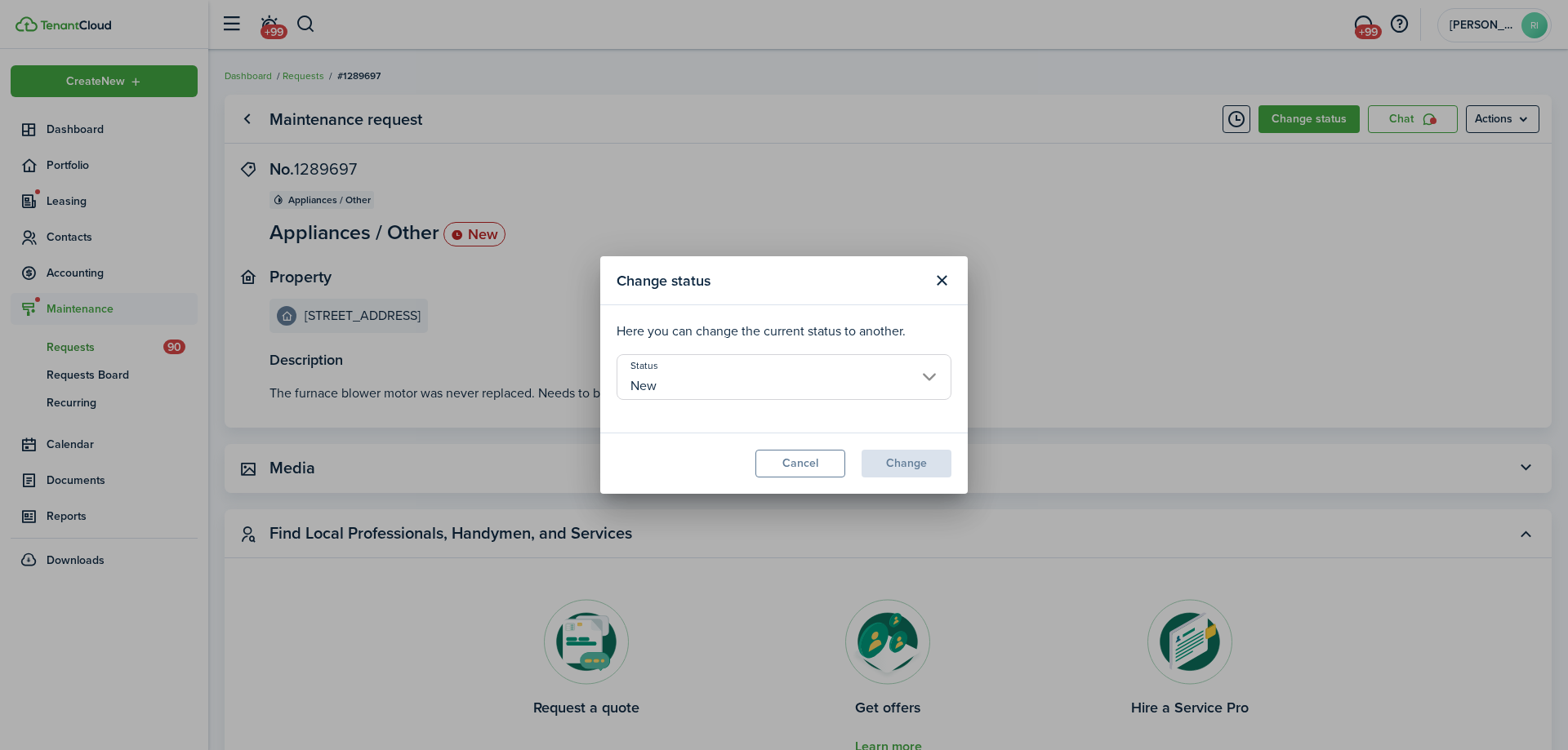
click at [763, 362] on input "New" at bounding box center [784, 377] width 335 height 46
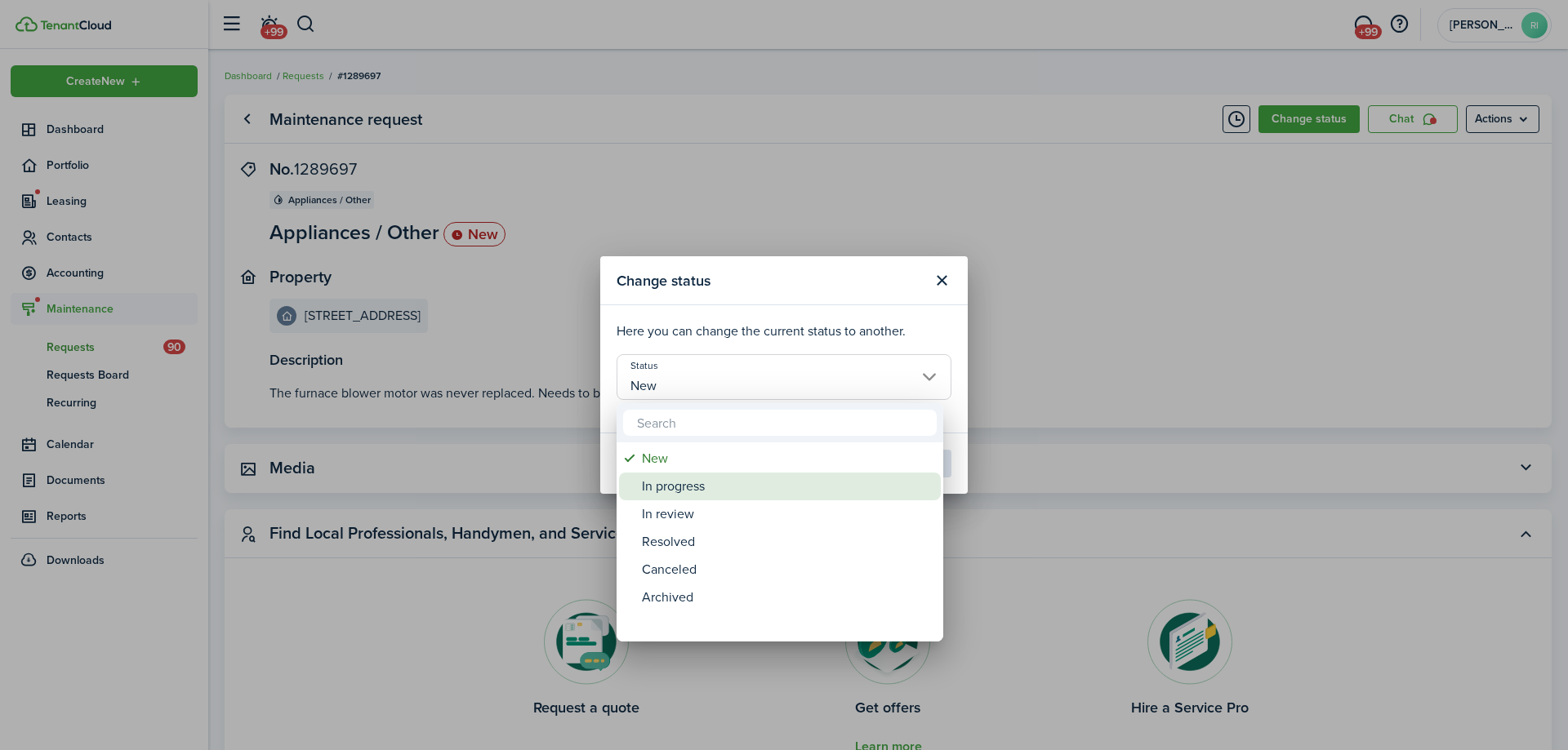
click at [723, 477] on div "In progress" at bounding box center [787, 486] width 289 height 28
type input "In progress"
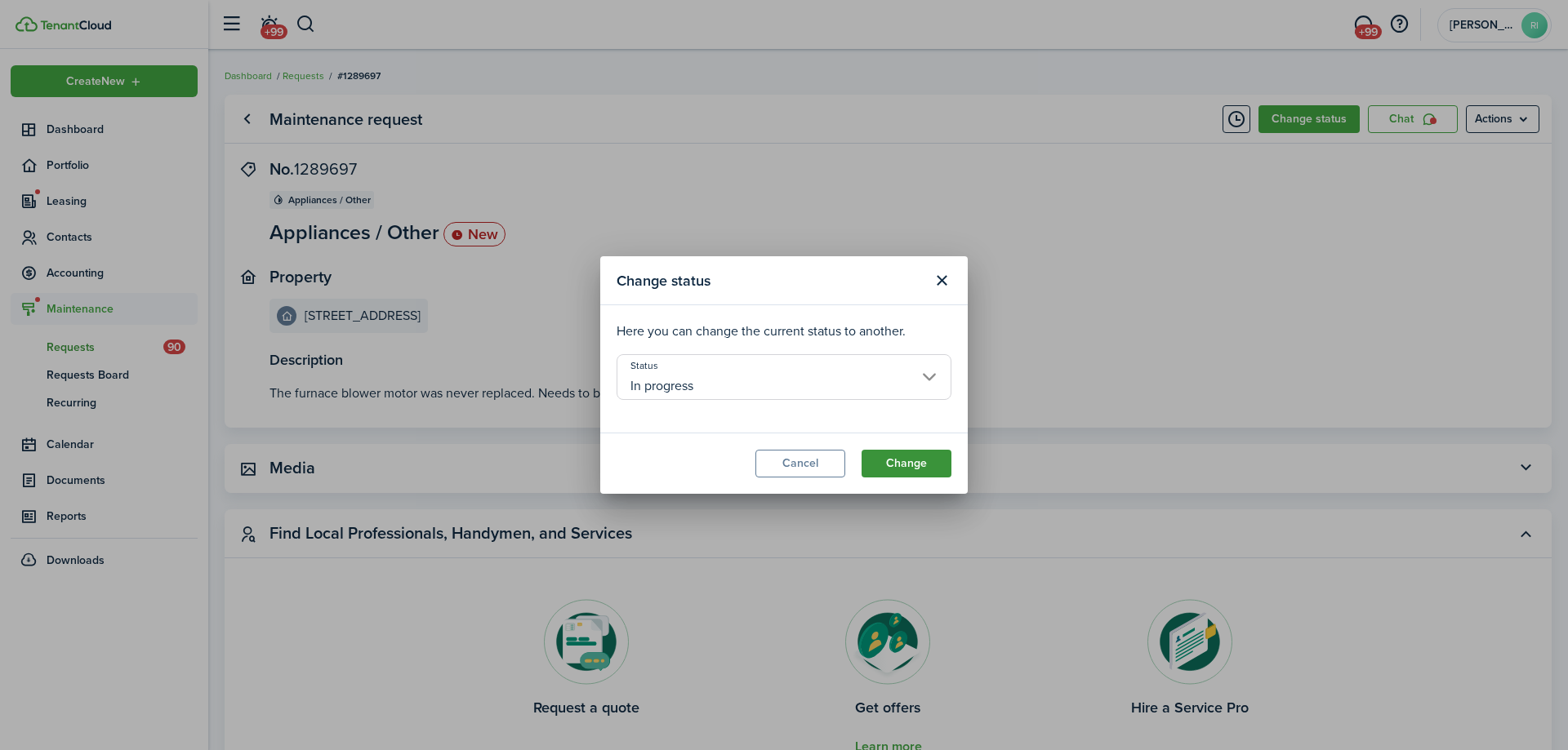
click at [928, 465] on button "Change" at bounding box center [907, 463] width 90 height 28
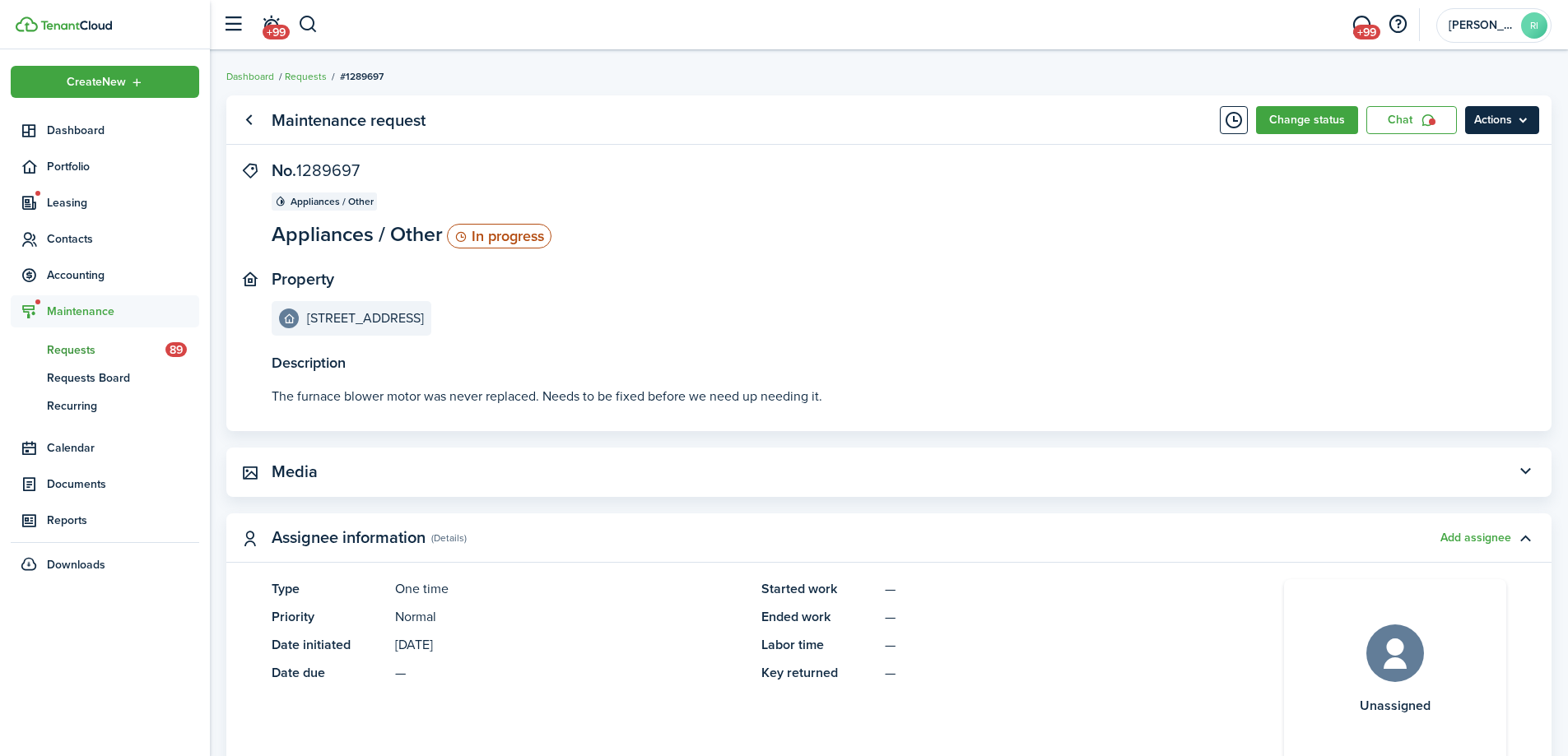
click at [1491, 138] on panel-main-header "Maintenance request Change status Chat Actions" at bounding box center [888, 120] width 1325 height 50
click at [1495, 131] on menu-btn "Actions" at bounding box center [1501, 120] width 74 height 28
click at [1445, 214] on button "Print" at bounding box center [1467, 213] width 144 height 28
click at [72, 244] on span "Contacts" at bounding box center [122, 238] width 152 height 17
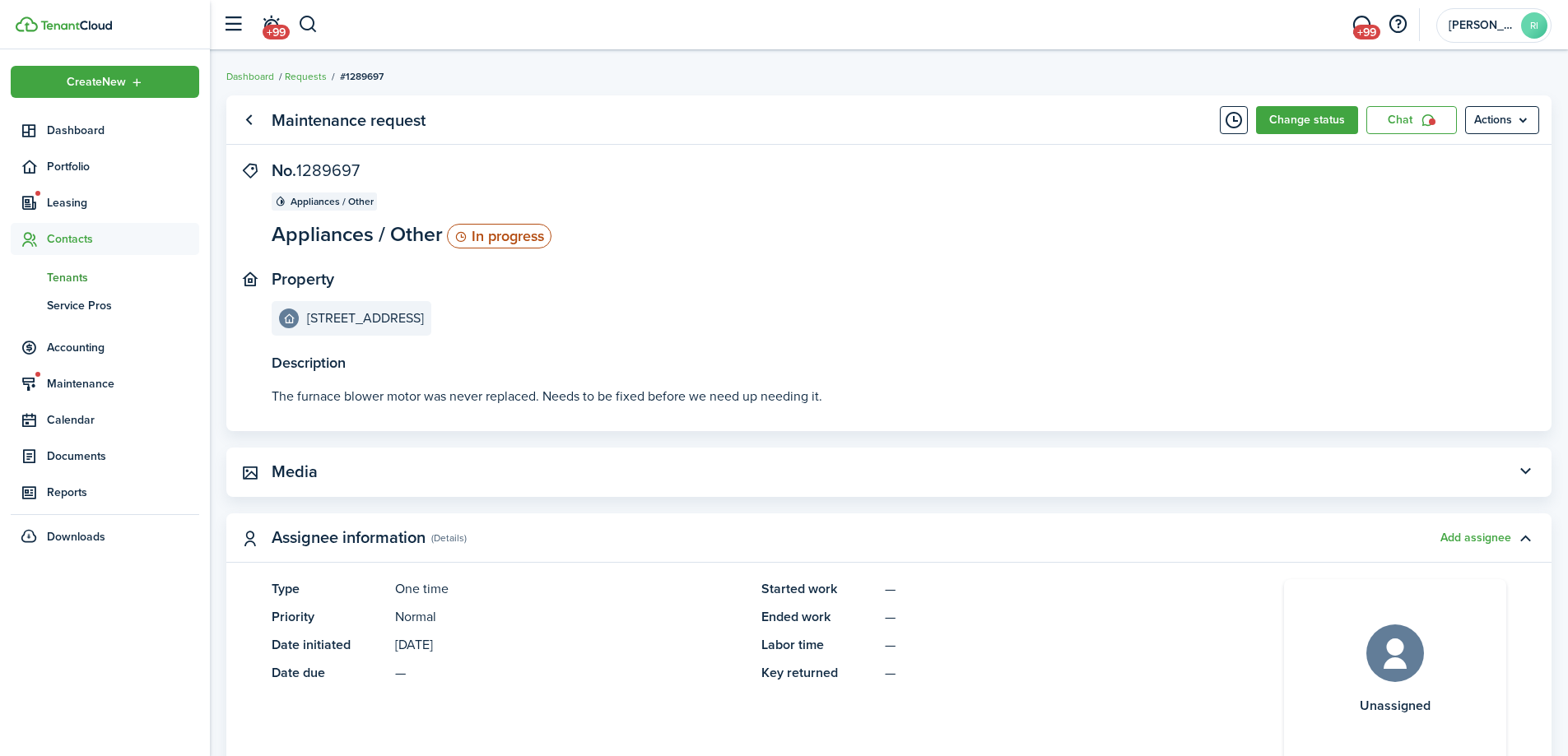
click at [69, 272] on span "Tenants" at bounding box center [122, 277] width 152 height 17
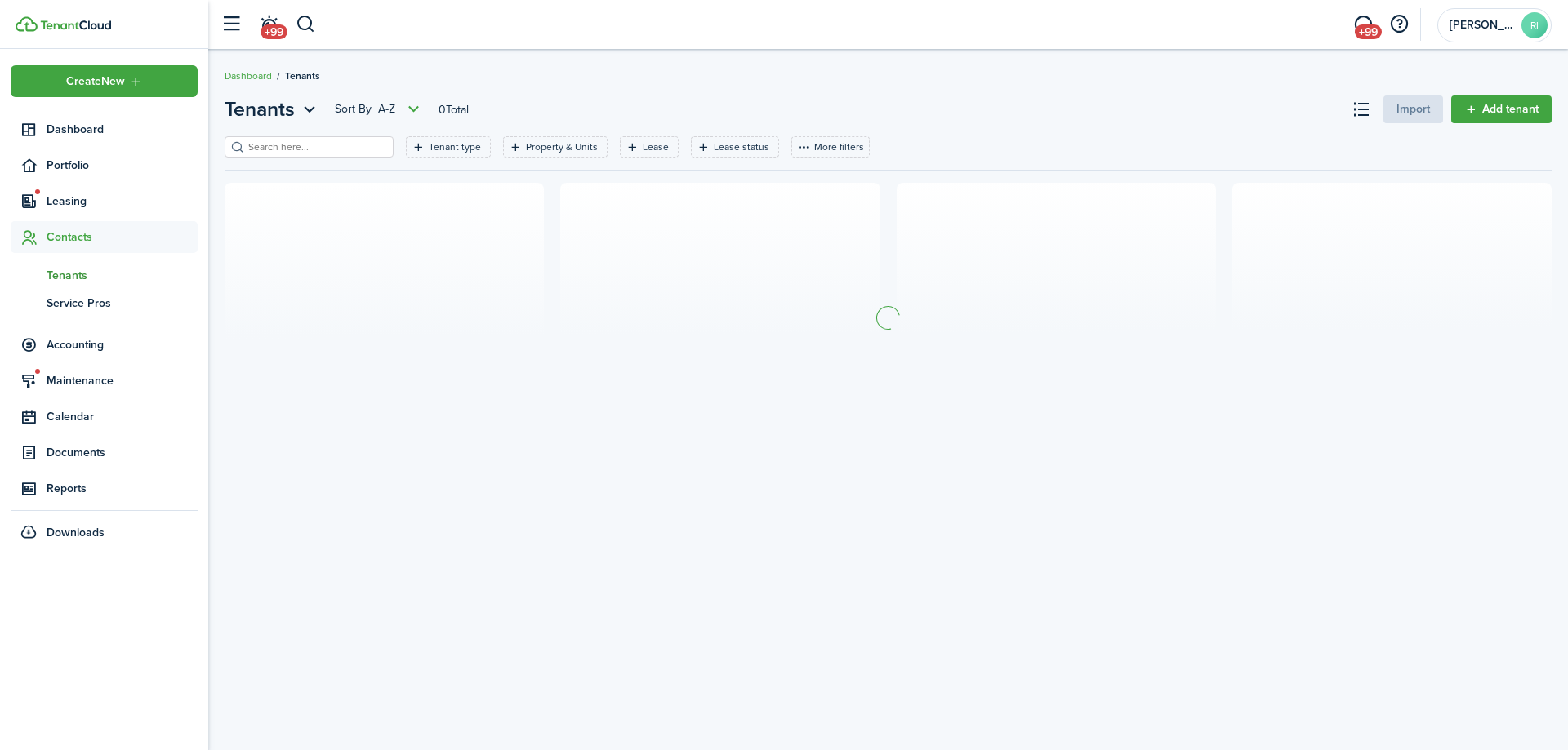
click at [319, 146] on input "search" at bounding box center [315, 146] width 144 height 15
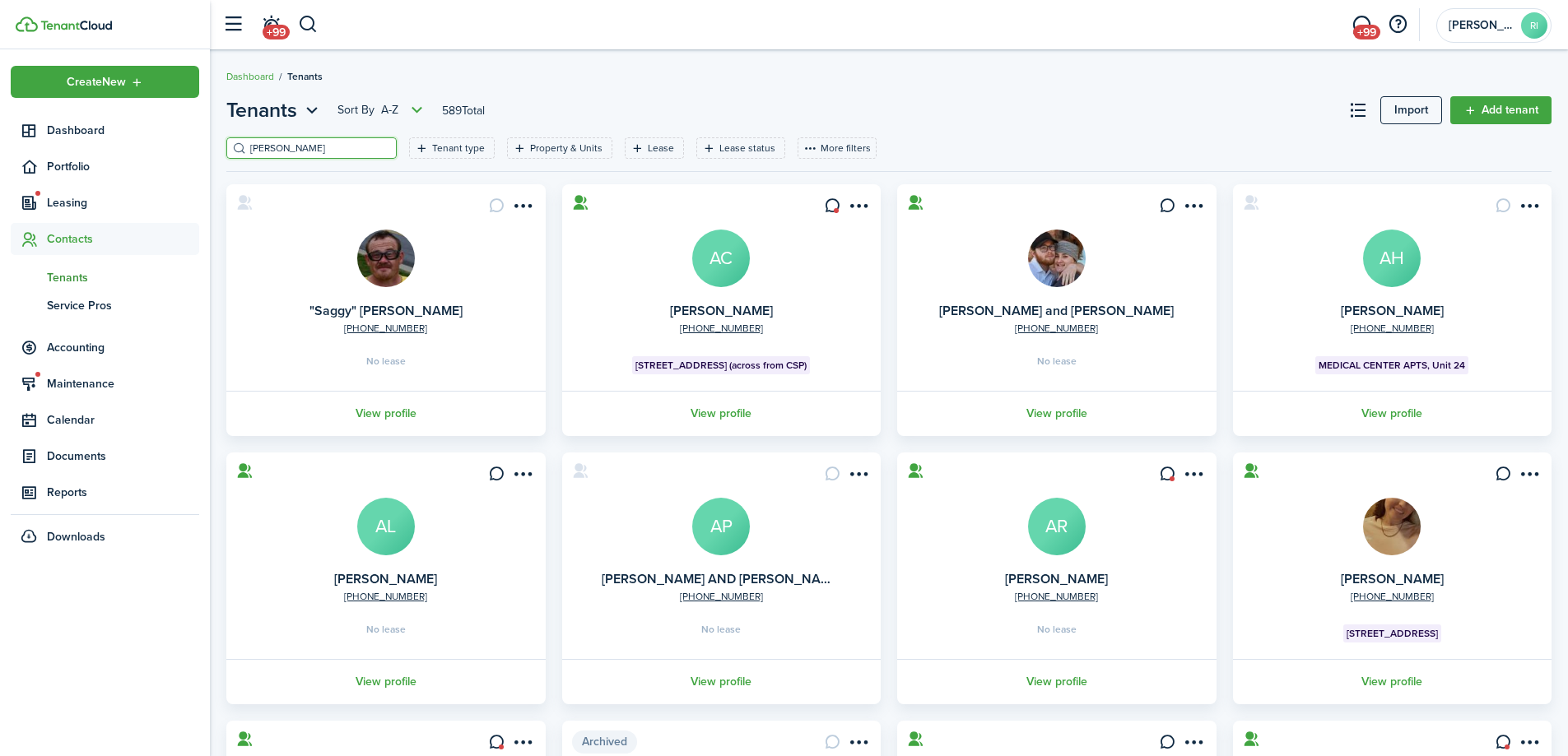
type input "[PERSON_NAME]"
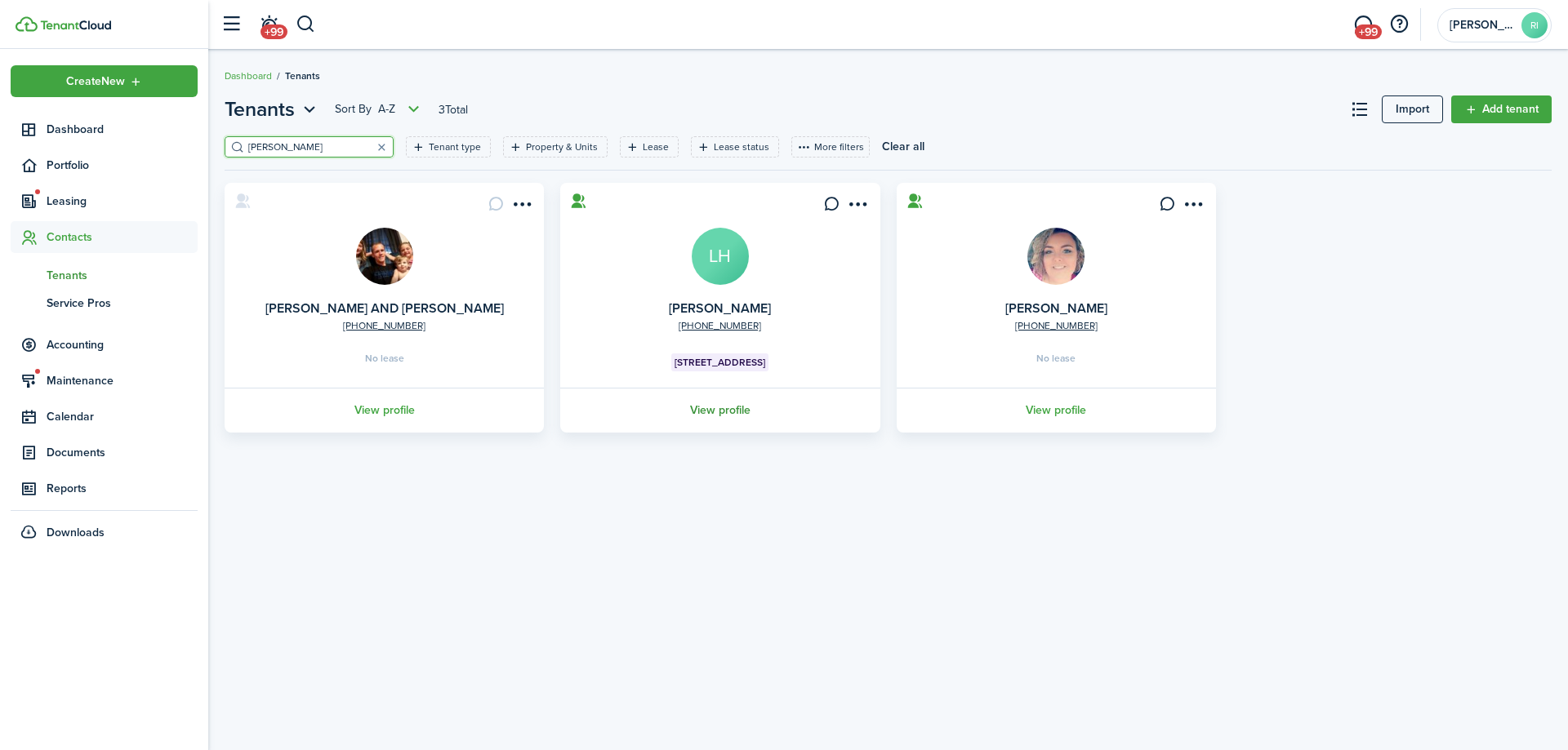
click at [767, 417] on link "View profile" at bounding box center [719, 410] width 324 height 45
